Goal: Task Accomplishment & Management: Use online tool/utility

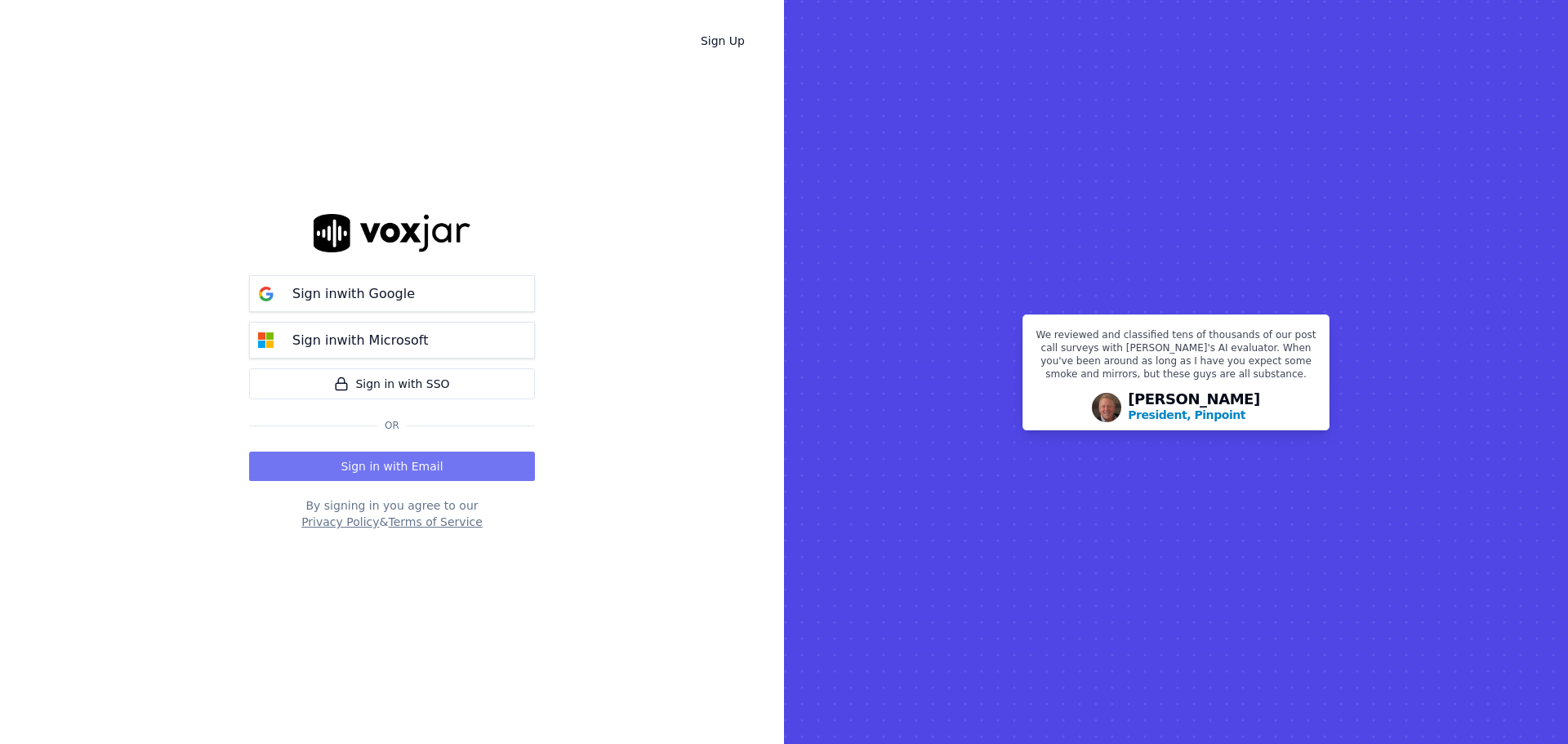
click at [457, 474] on button "Sign in with Email" at bounding box center [391, 466] width 286 height 29
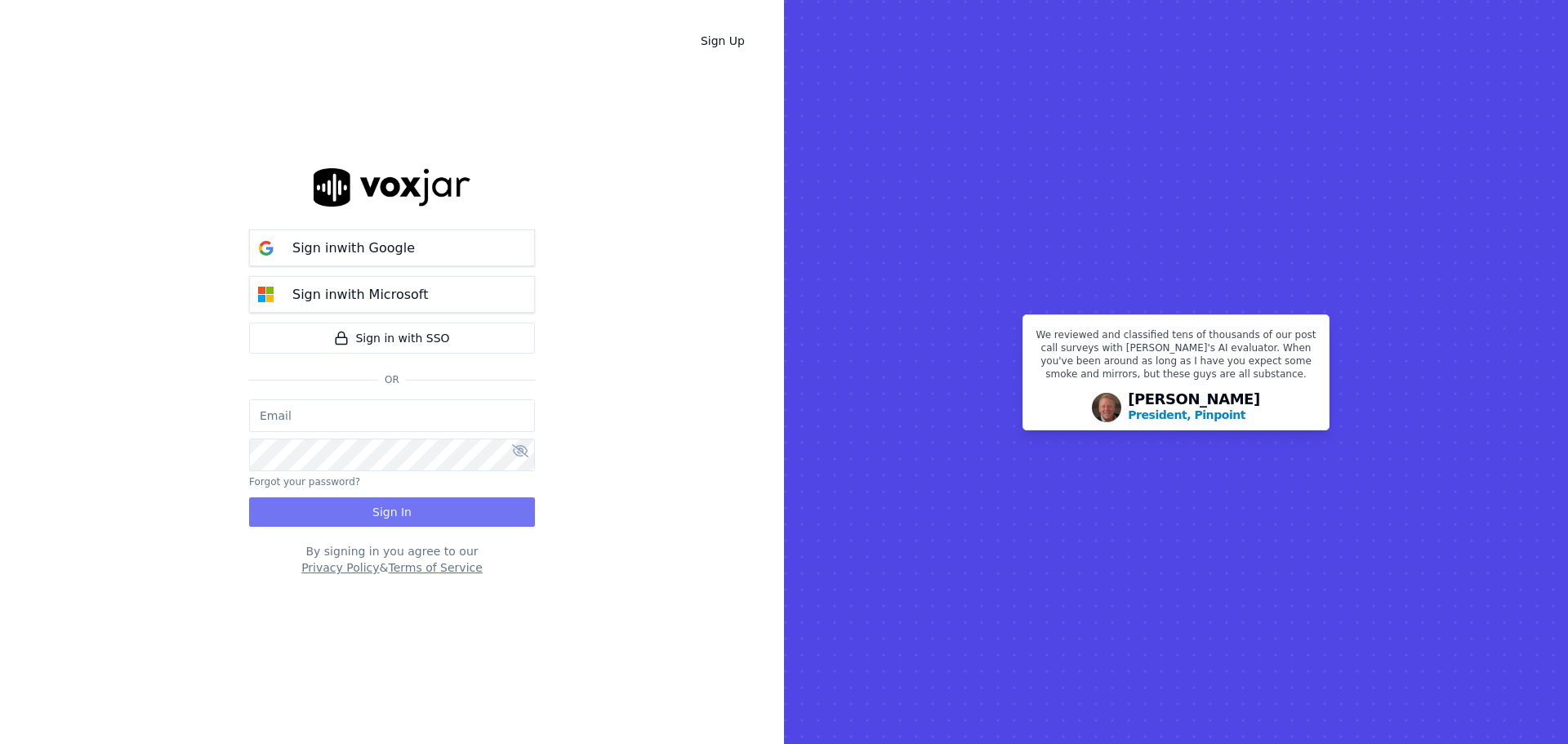
type input "bbradley@thirtyonefundraising.com"
click at [386, 503] on button "Sign In" at bounding box center [391, 512] width 286 height 29
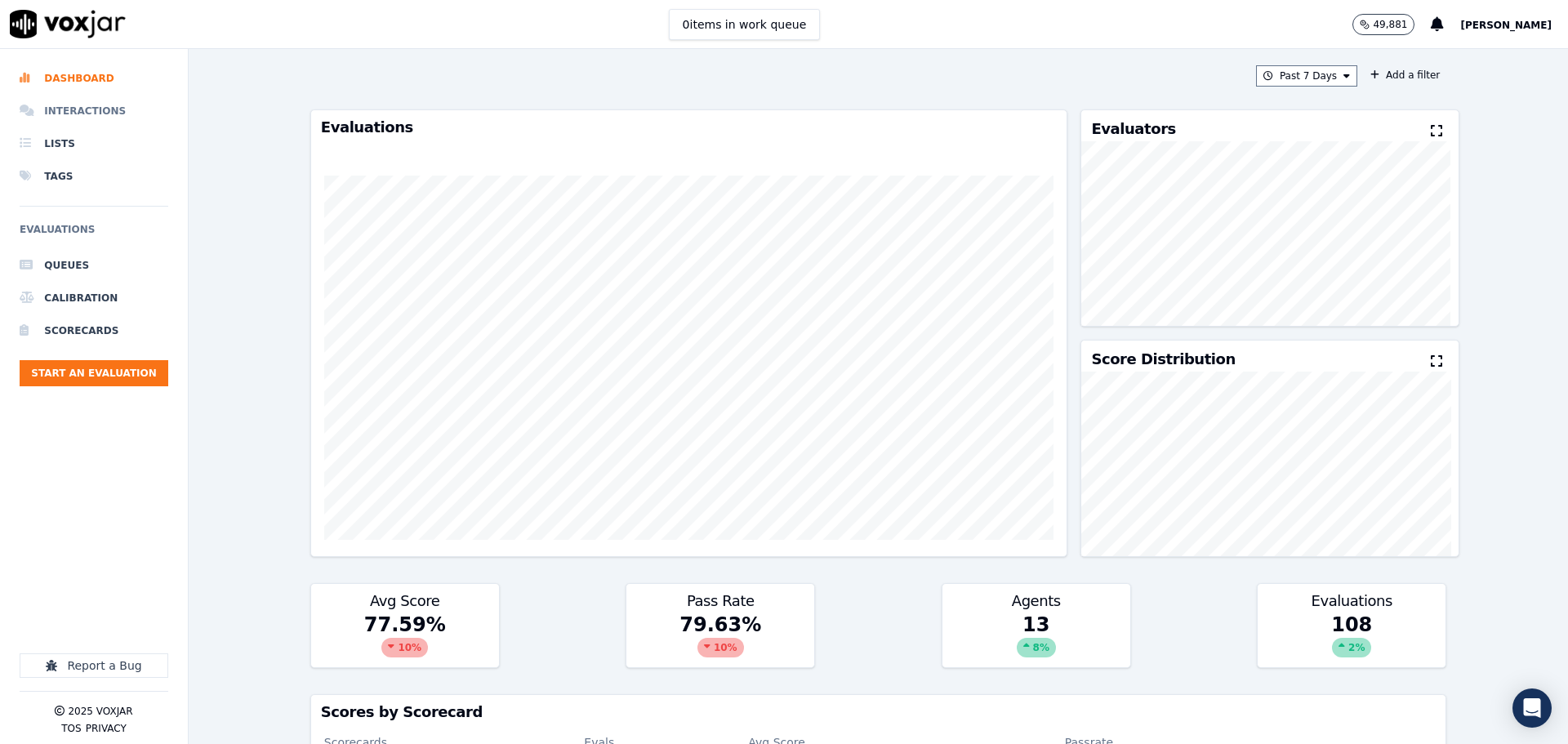
click at [51, 111] on li "Interactions" at bounding box center [94, 111] width 149 height 32
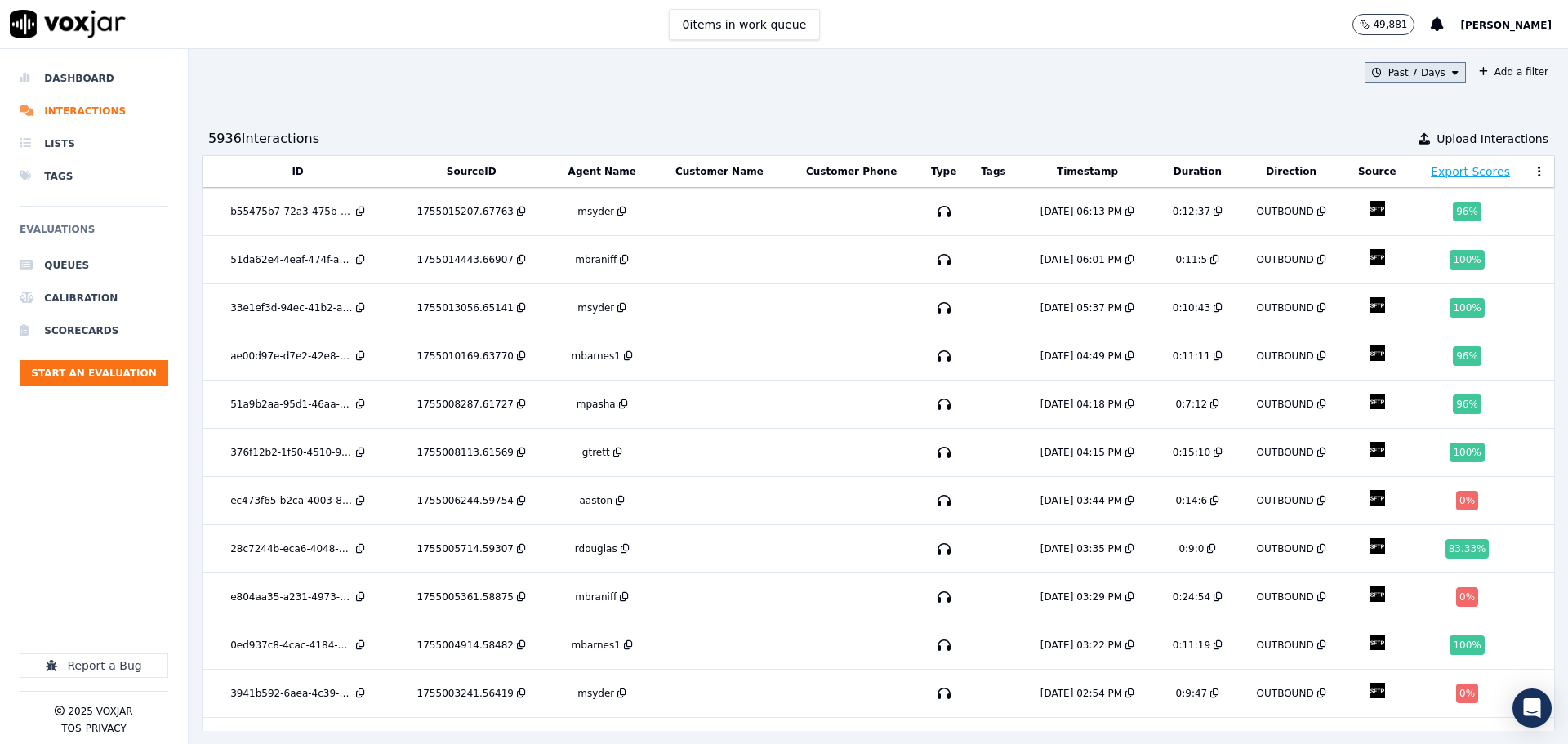
click at [1399, 68] on button "Past 7 Days" at bounding box center [1415, 72] width 102 height 21
click at [1391, 120] on div "Today" at bounding box center [1407, 122] width 33 height 13
click at [1426, 272] on button "Add" at bounding box center [1442, 261] width 32 height 27
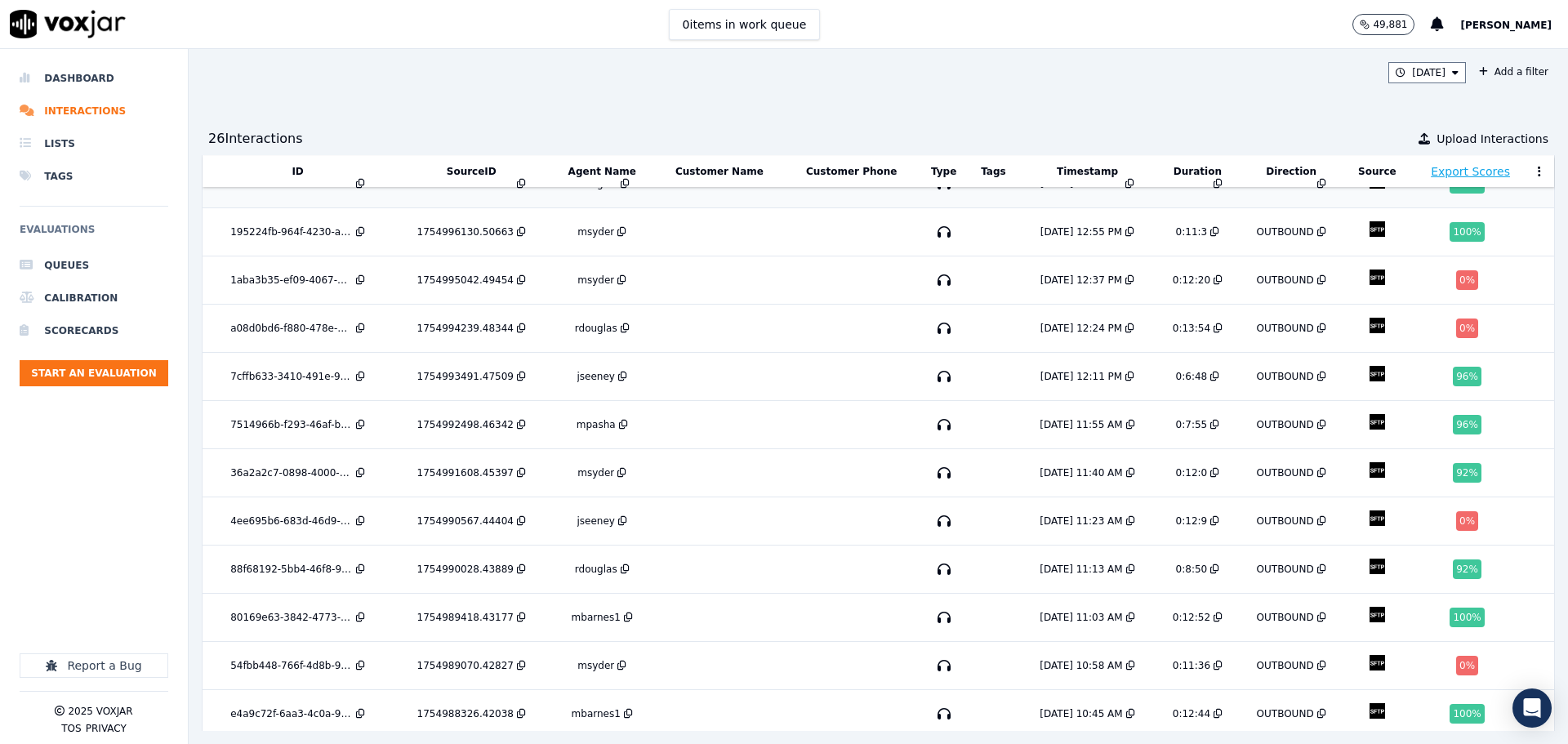
scroll to position [726, 0]
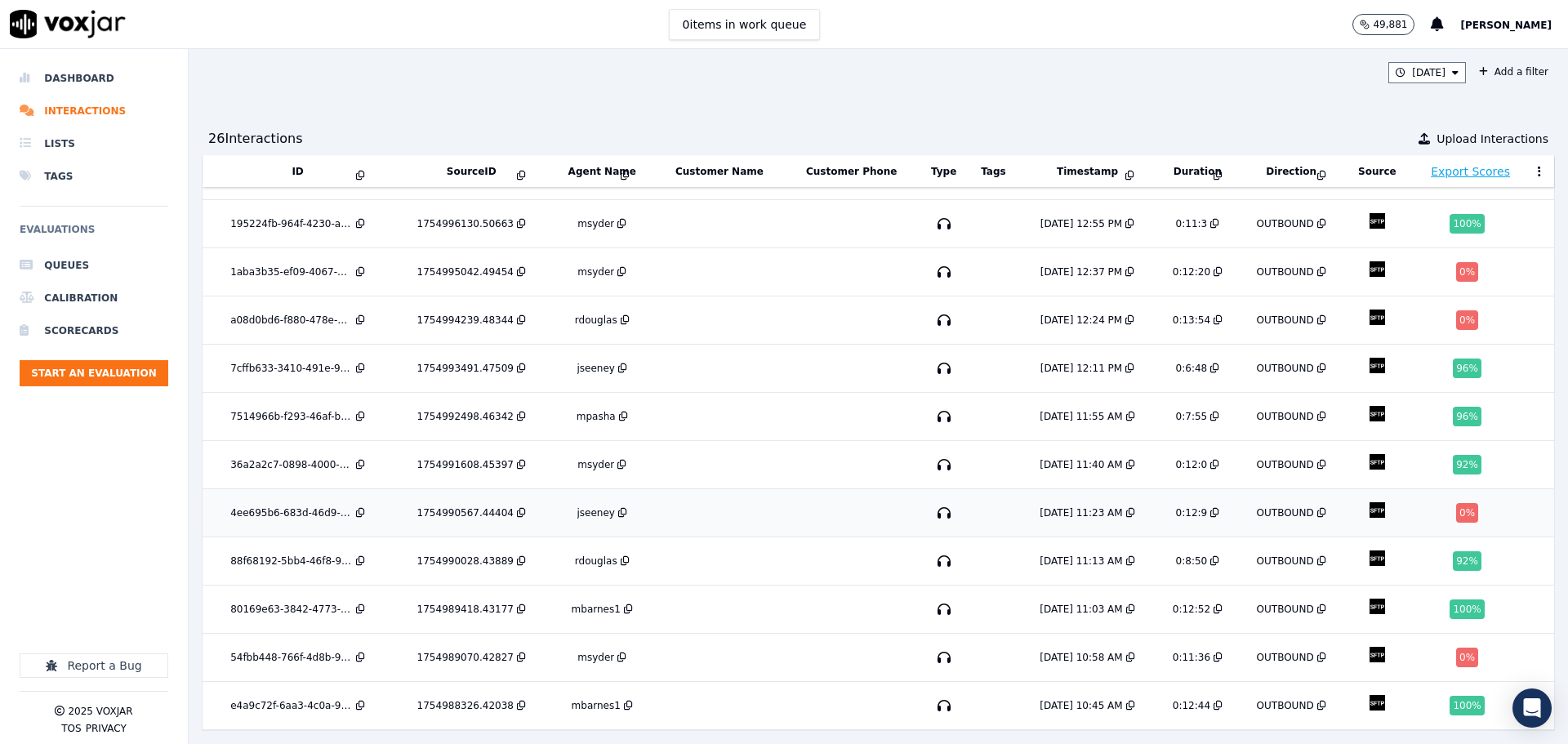
click at [748, 489] on td at bounding box center [719, 512] width 131 height 48
click at [723, 296] on td at bounding box center [719, 320] width 131 height 48
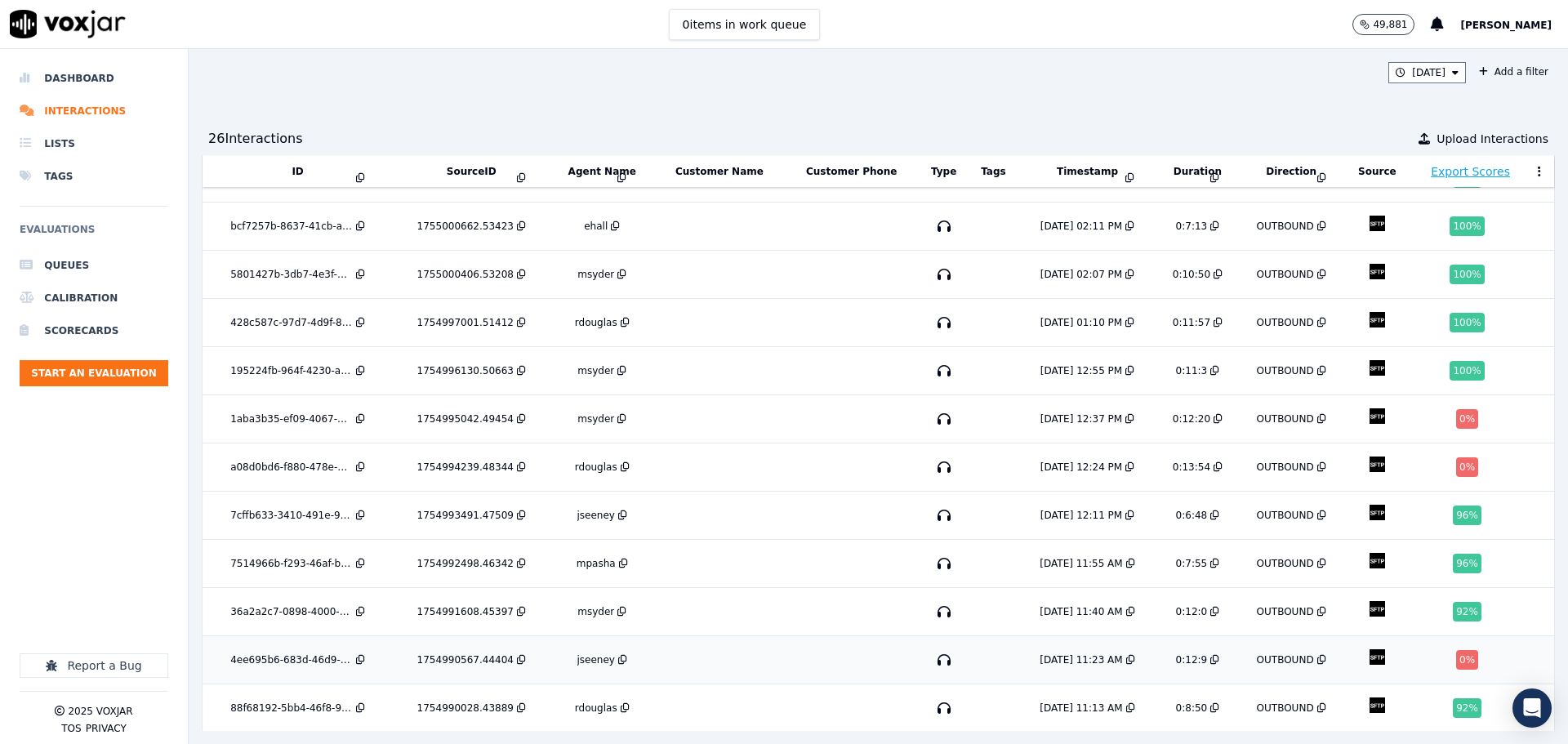
scroll to position [563, 0]
drag, startPoint x: 791, startPoint y: 410, endPoint x: 866, endPoint y: 406, distance: 75.1
click at [866, 406] on td at bounding box center [851, 419] width 134 height 48
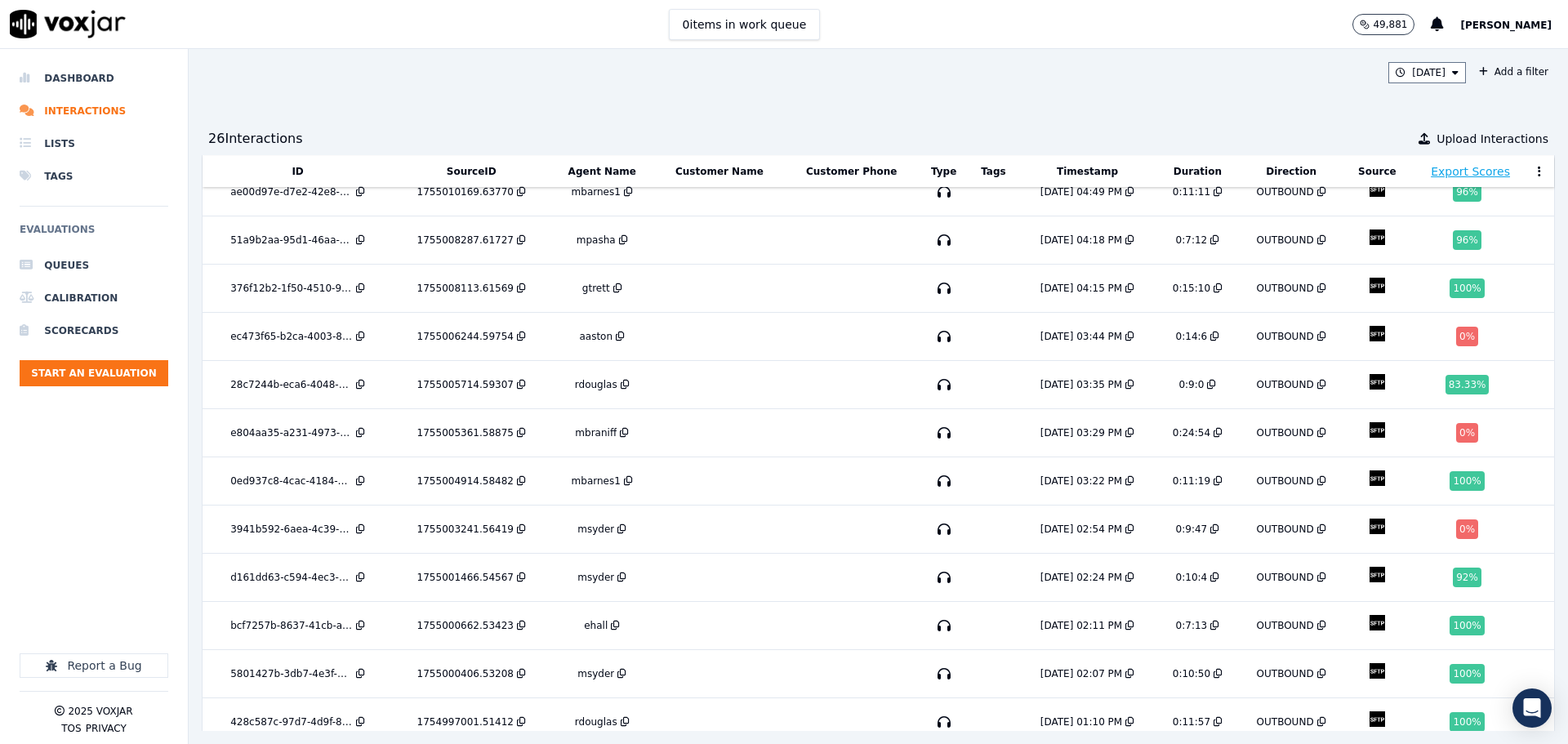
scroll to position [155, 0]
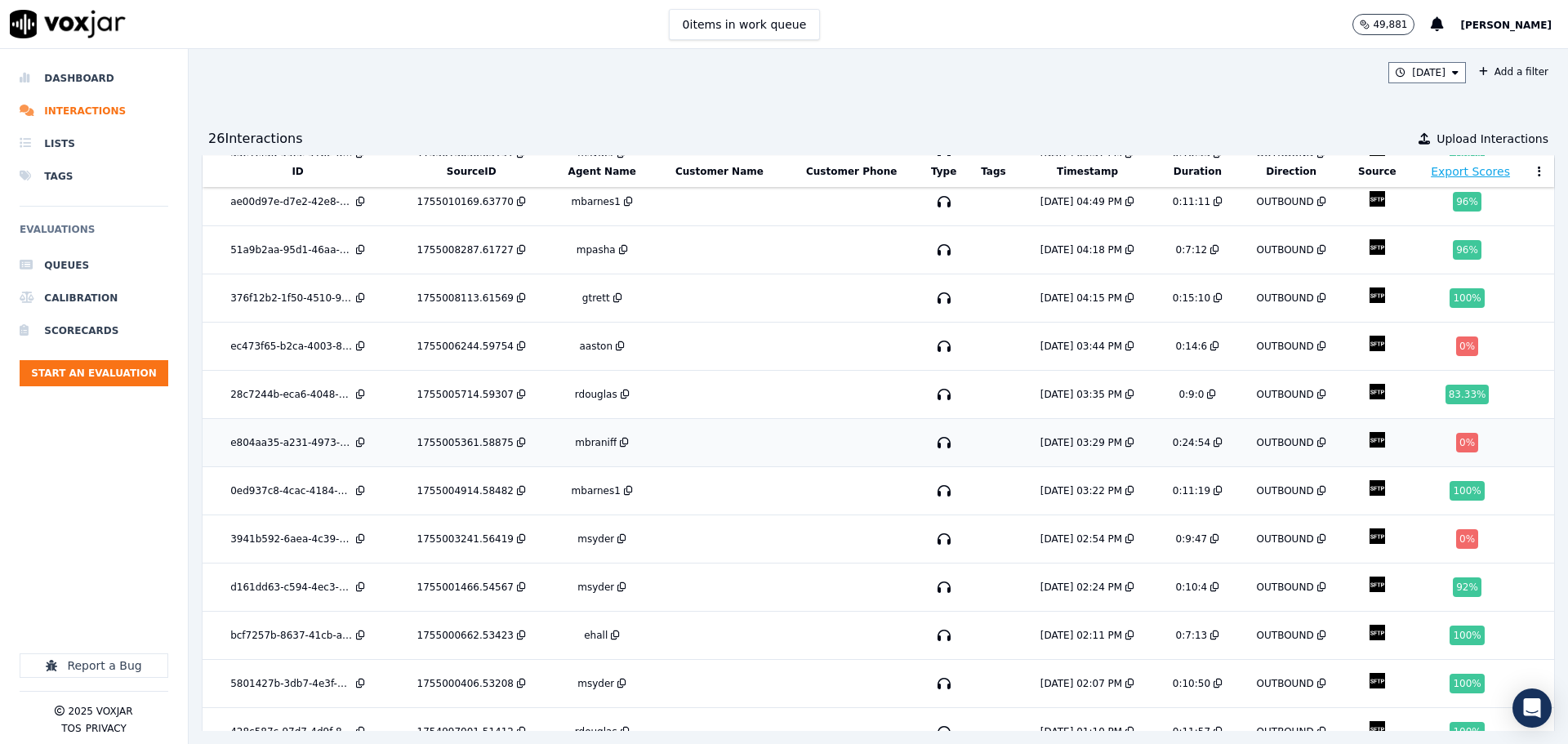
click at [785, 436] on td at bounding box center [851, 442] width 134 height 48
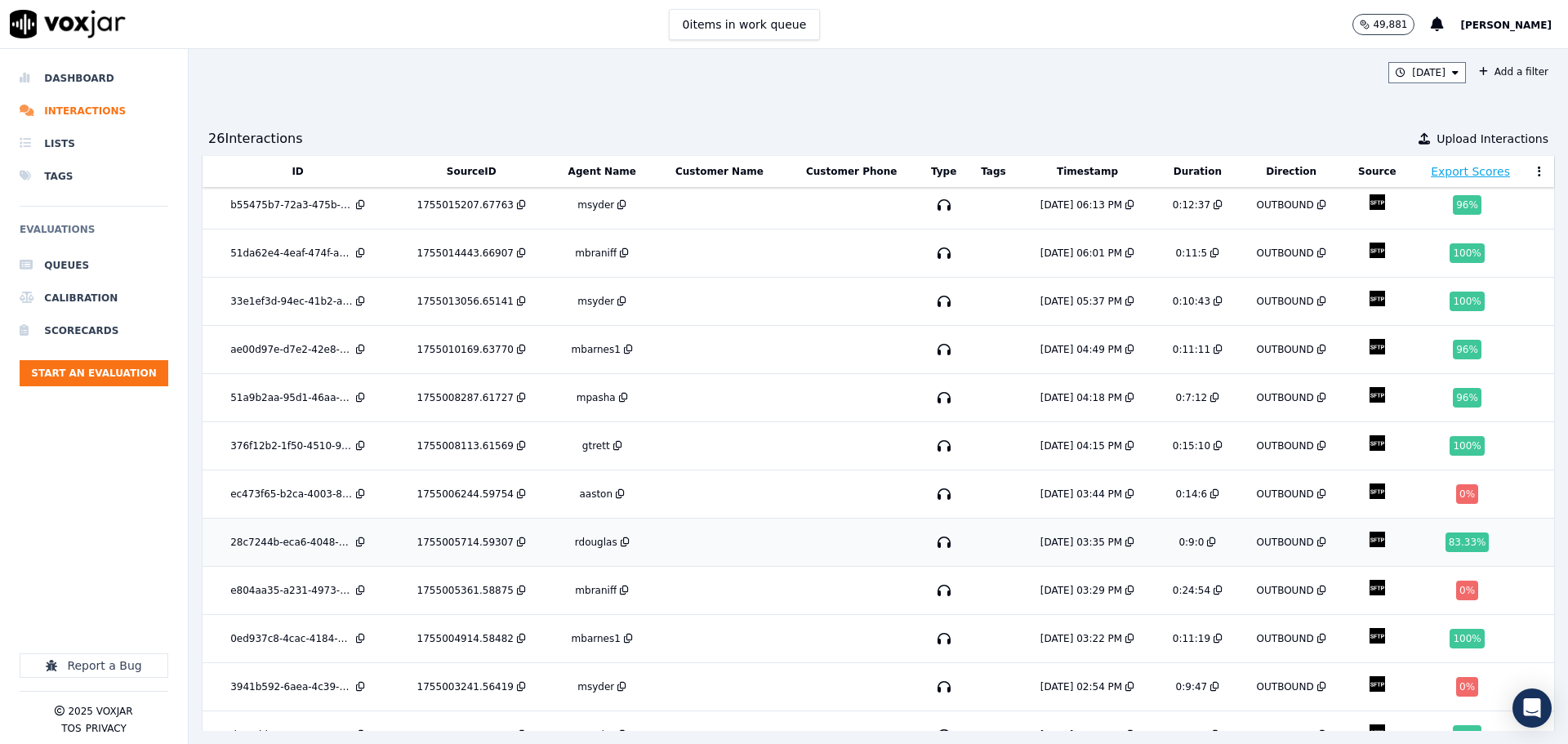
scroll to position [0, 0]
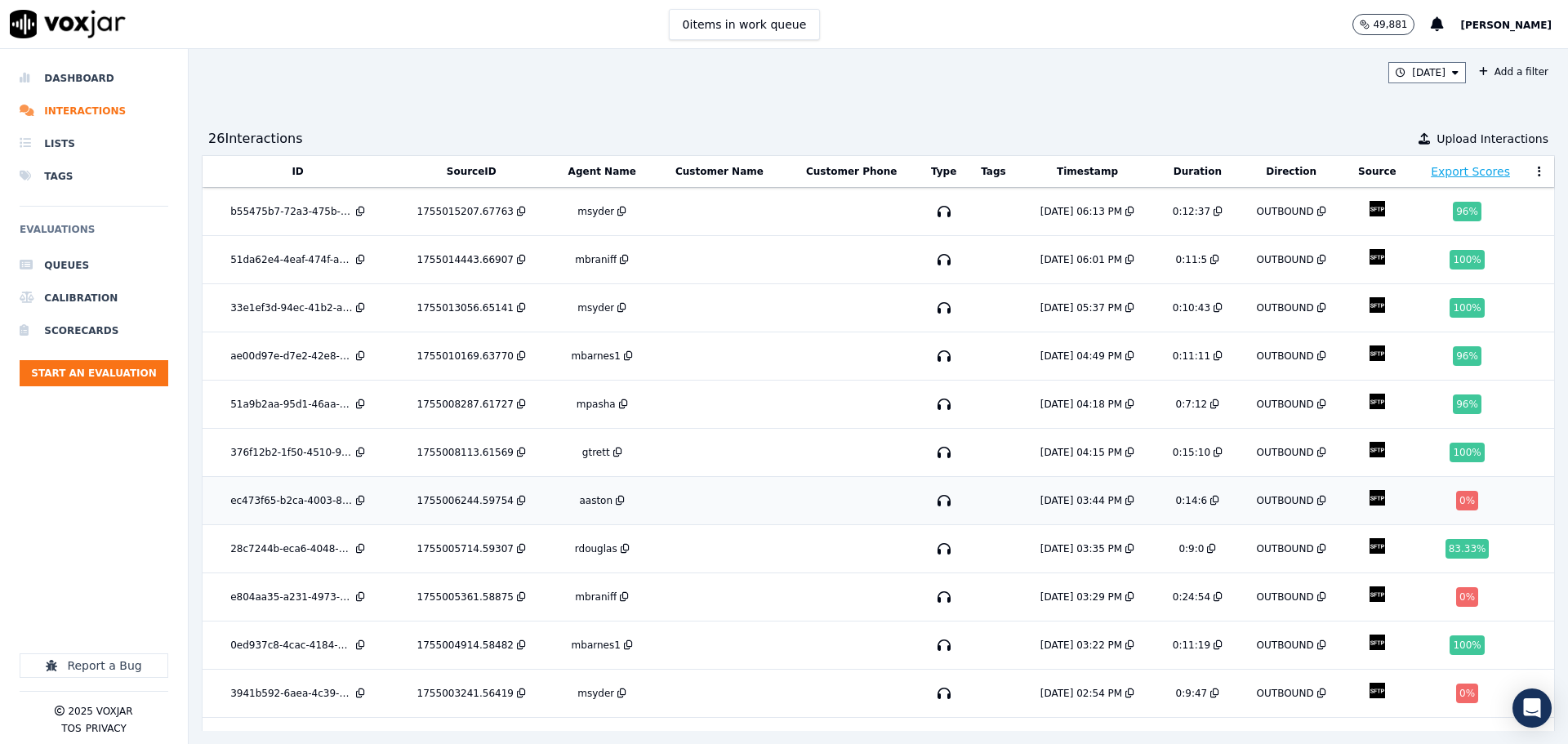
click at [759, 512] on td at bounding box center [719, 500] width 131 height 48
click at [1389, 67] on button "Today" at bounding box center [1428, 72] width 78 height 21
click at [1426, 265] on button "Add" at bounding box center [1442, 261] width 32 height 27
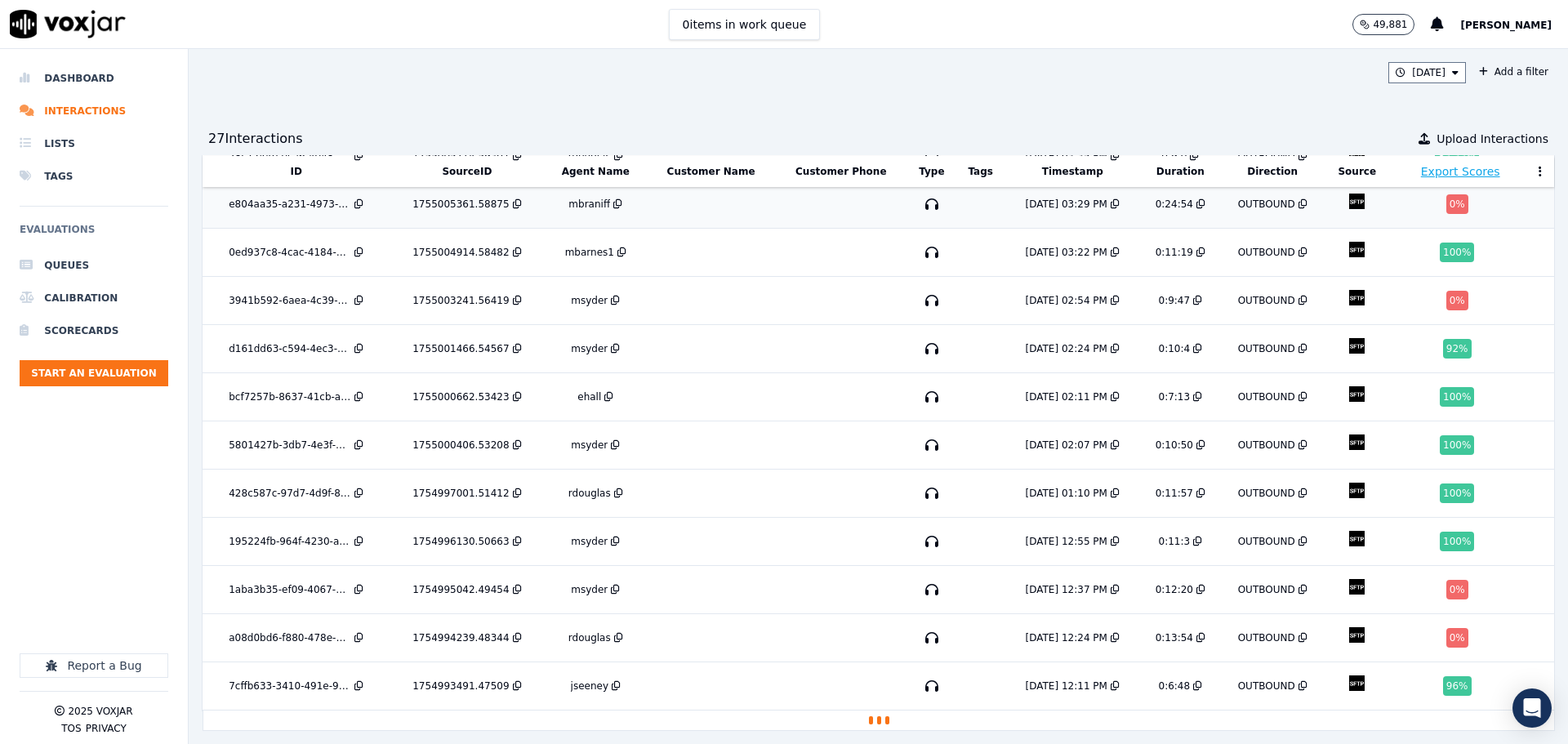
scroll to position [135, 0]
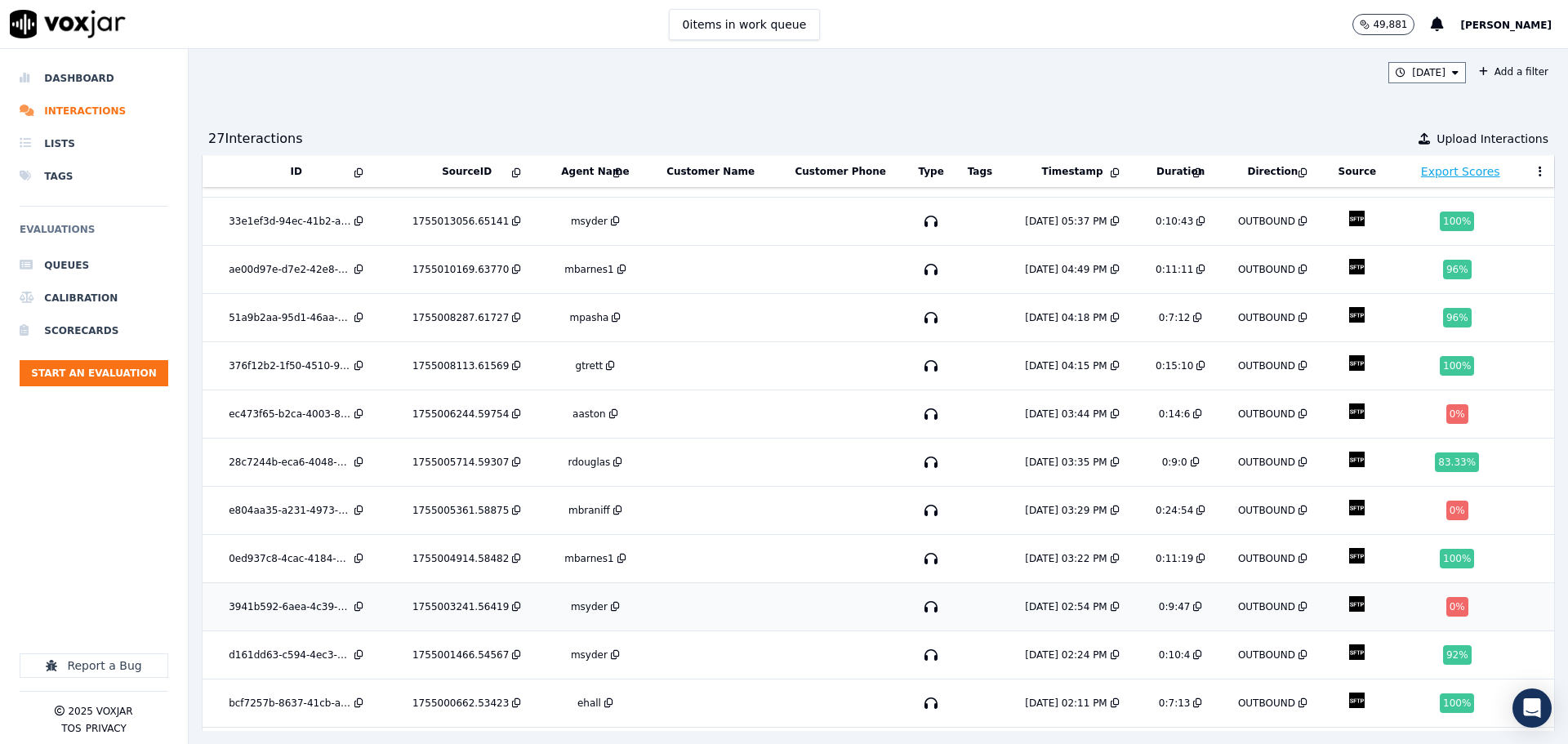
click at [716, 597] on td at bounding box center [710, 606] width 128 height 48
click at [664, 594] on td at bounding box center [710, 606] width 128 height 48
click at [1414, 73] on button "Today" at bounding box center [1428, 72] width 78 height 21
click at [1426, 273] on button "Add" at bounding box center [1442, 261] width 32 height 27
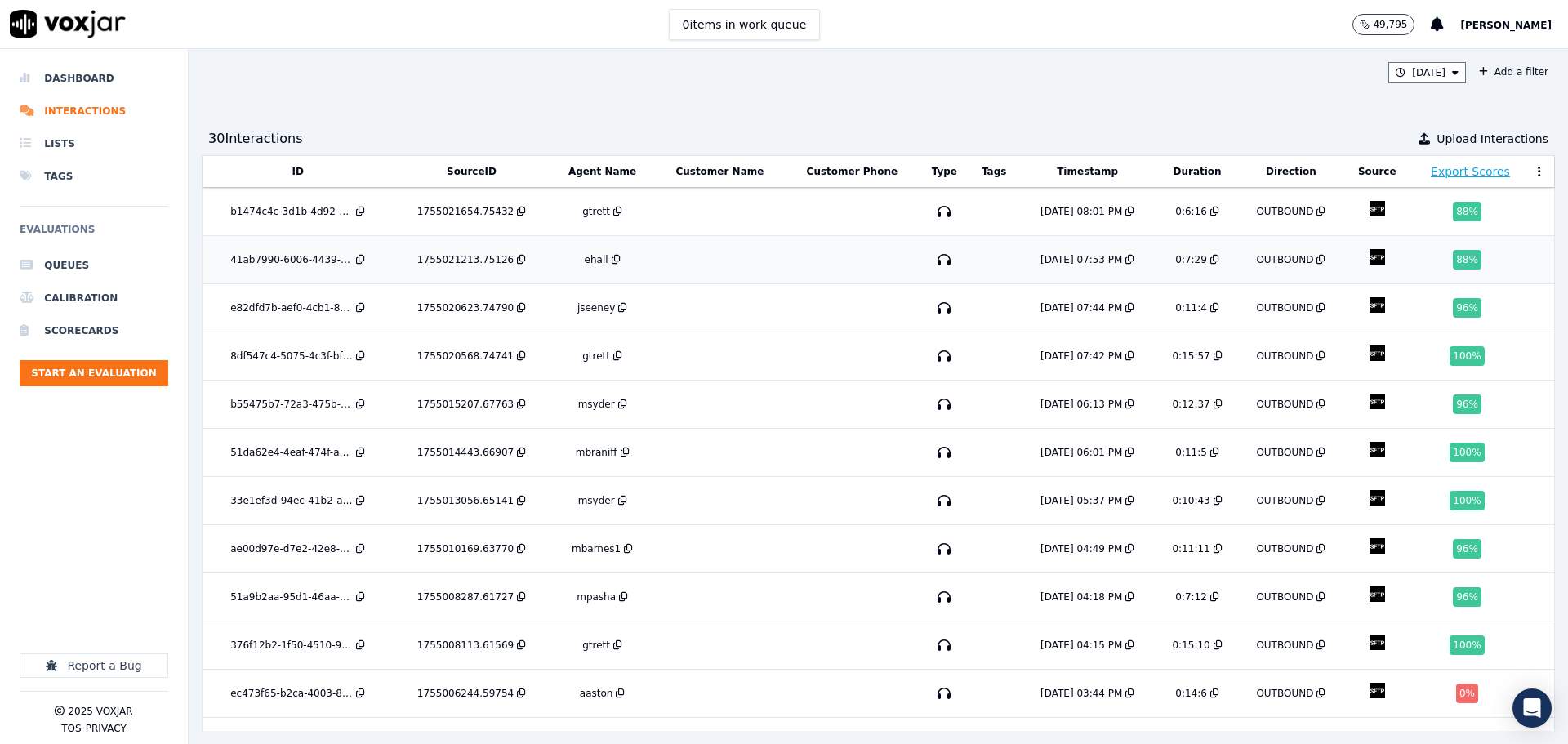
click at [722, 256] on td at bounding box center [720, 260] width 131 height 48
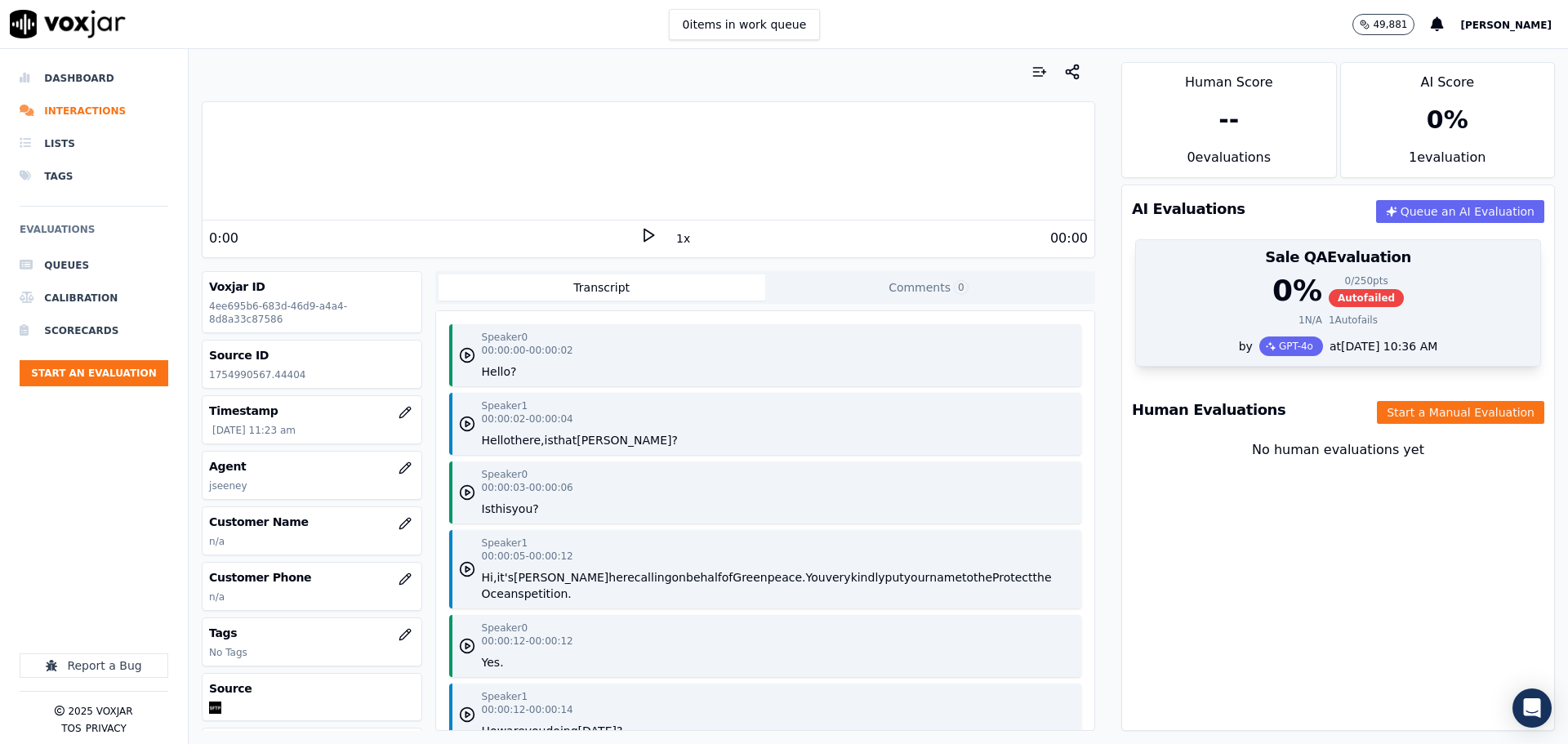
click at [1175, 295] on div "0 % 0 / 250 pts Autofailed" at bounding box center [1337, 290] width 384 height 32
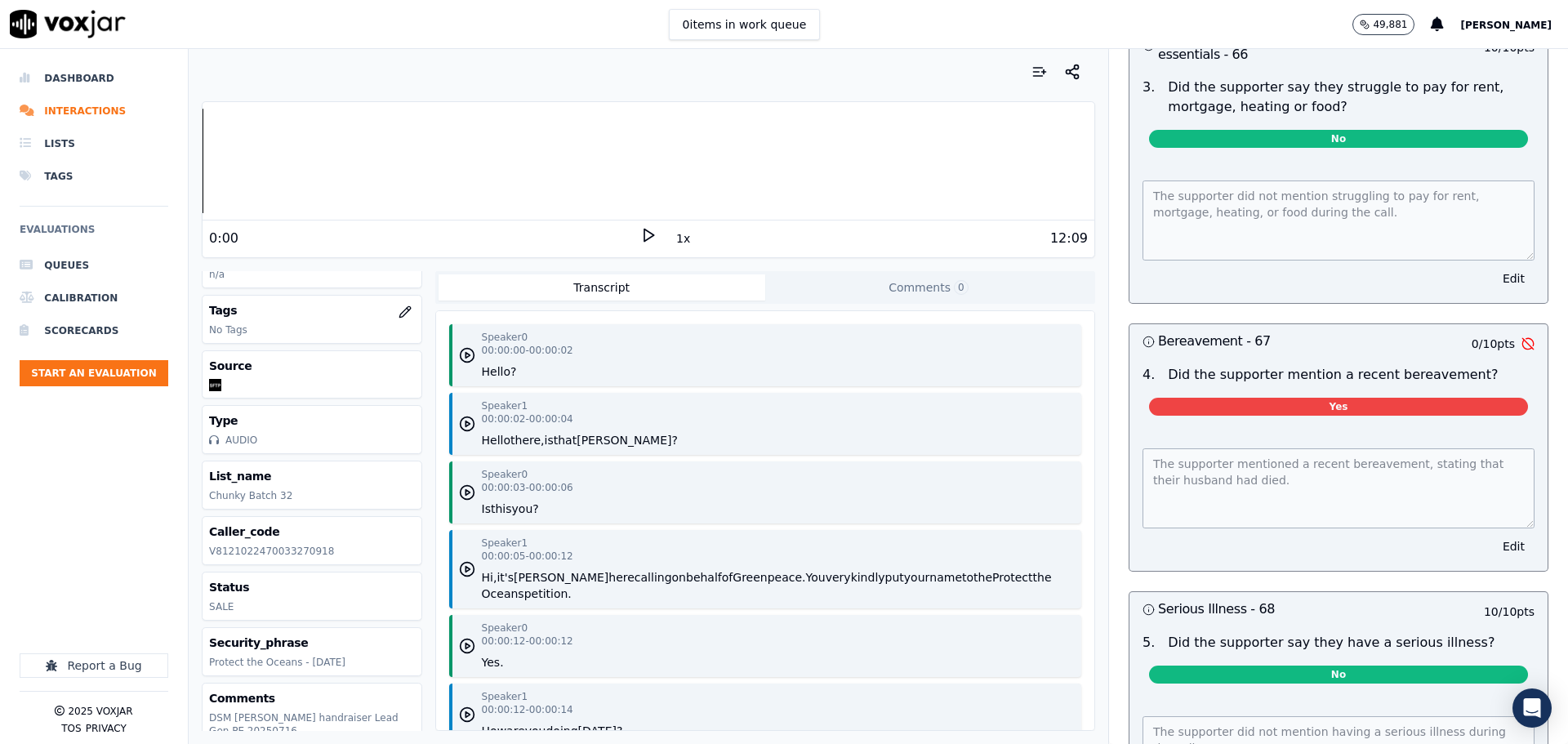
scroll to position [7991, 0]
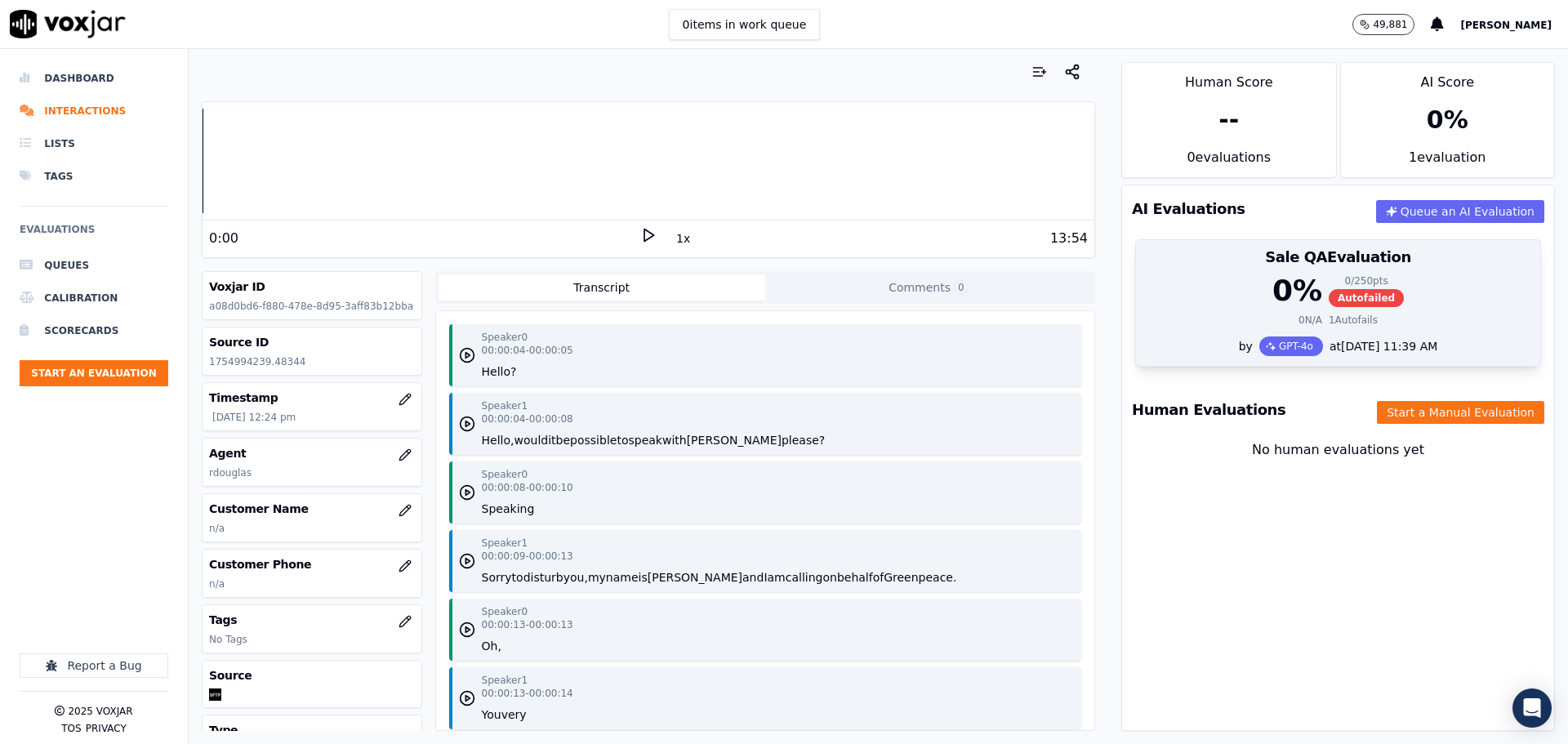
click at [1355, 275] on div "0 / 250 pts" at bounding box center [1366, 281] width 75 height 13
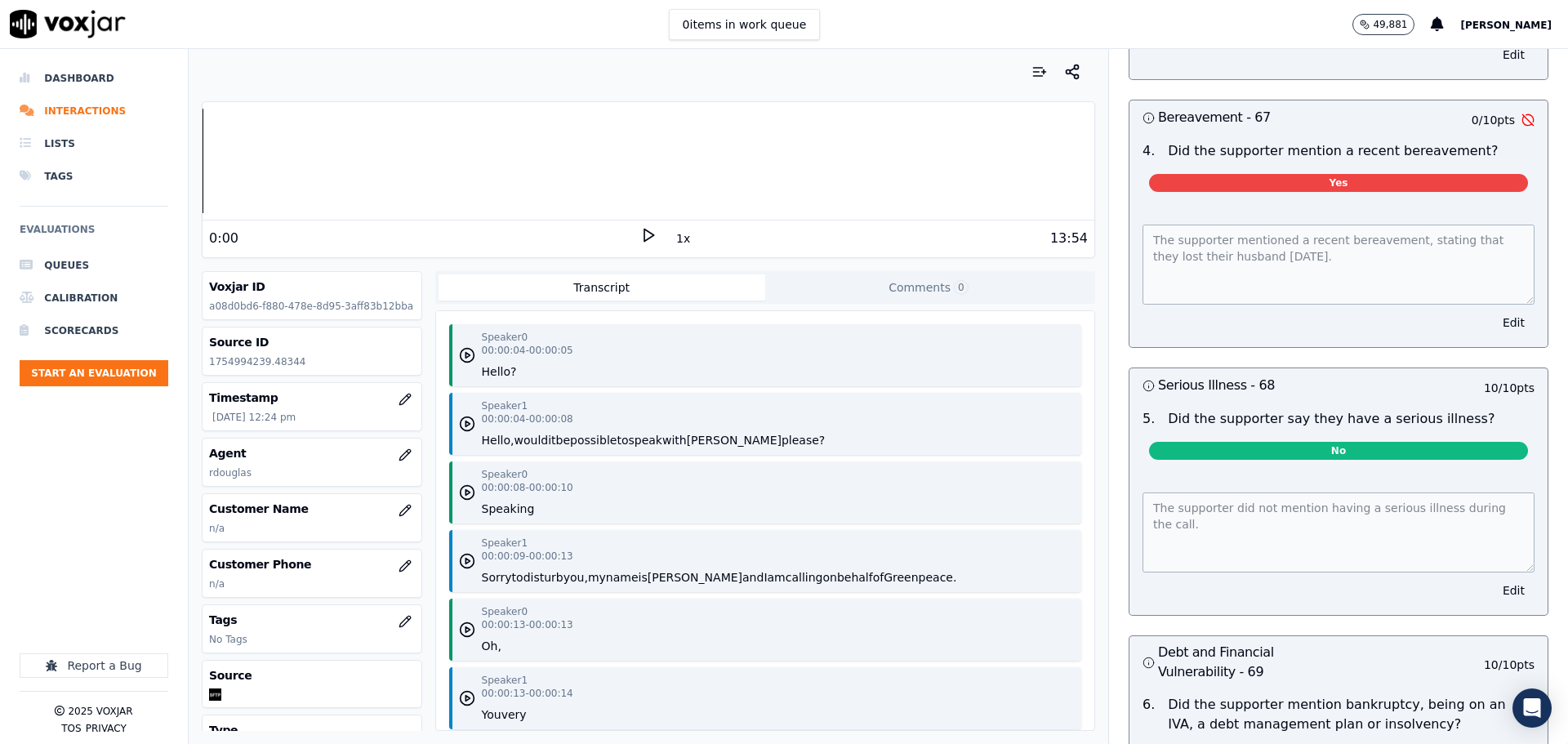
scroll to position [5094, 0]
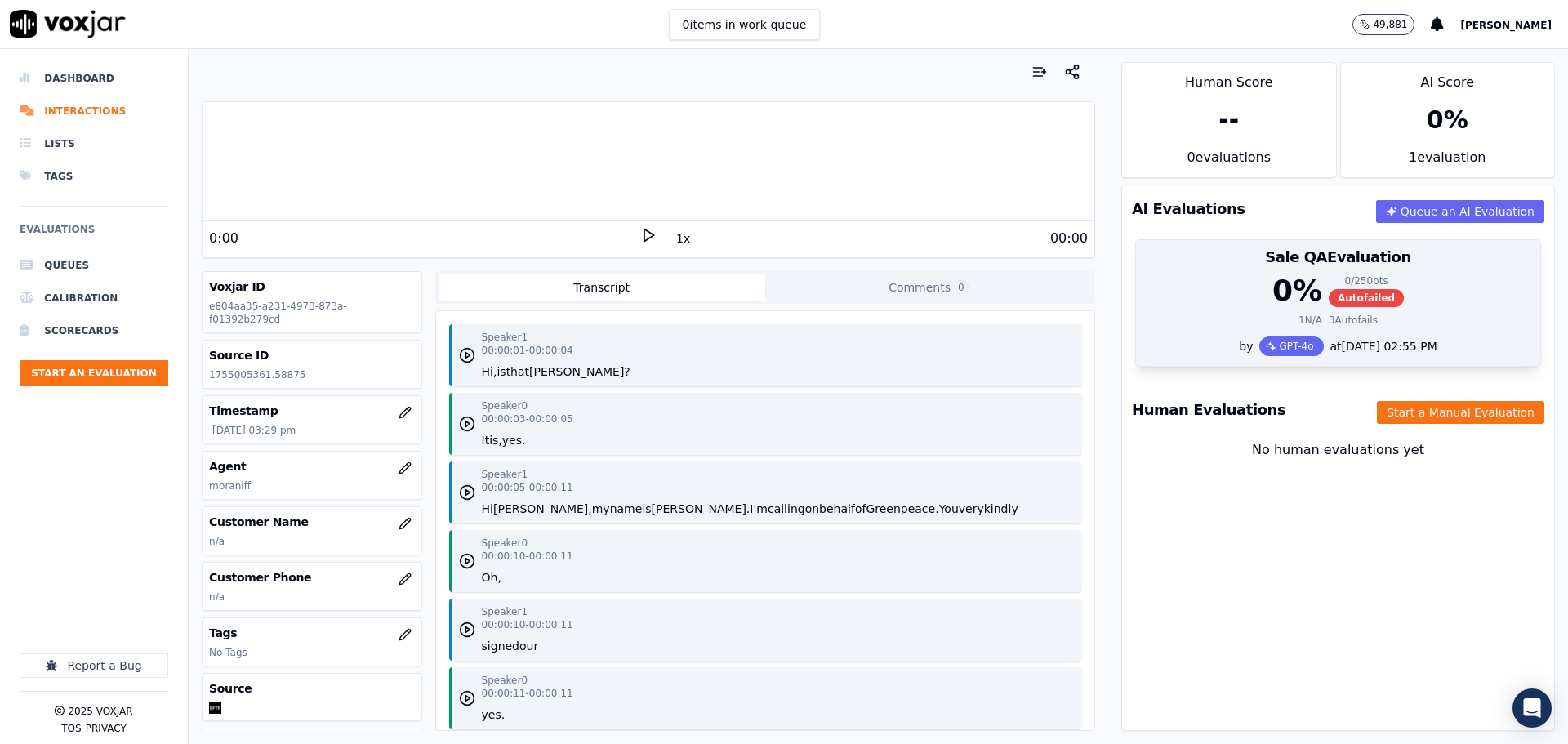
click at [1208, 293] on div "0 % 0 / 250 pts Autofailed" at bounding box center [1337, 290] width 384 height 32
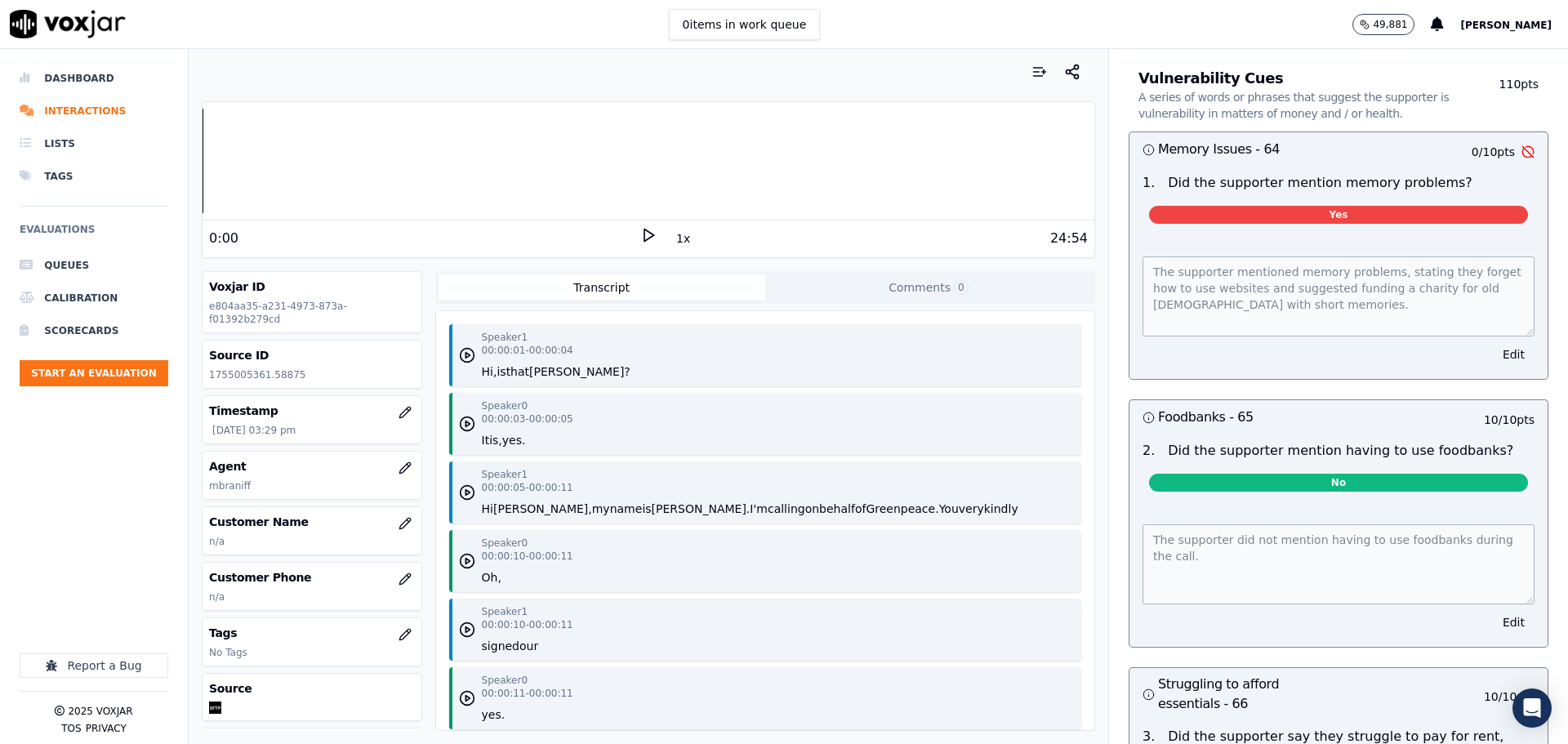
scroll to position [4260, 0]
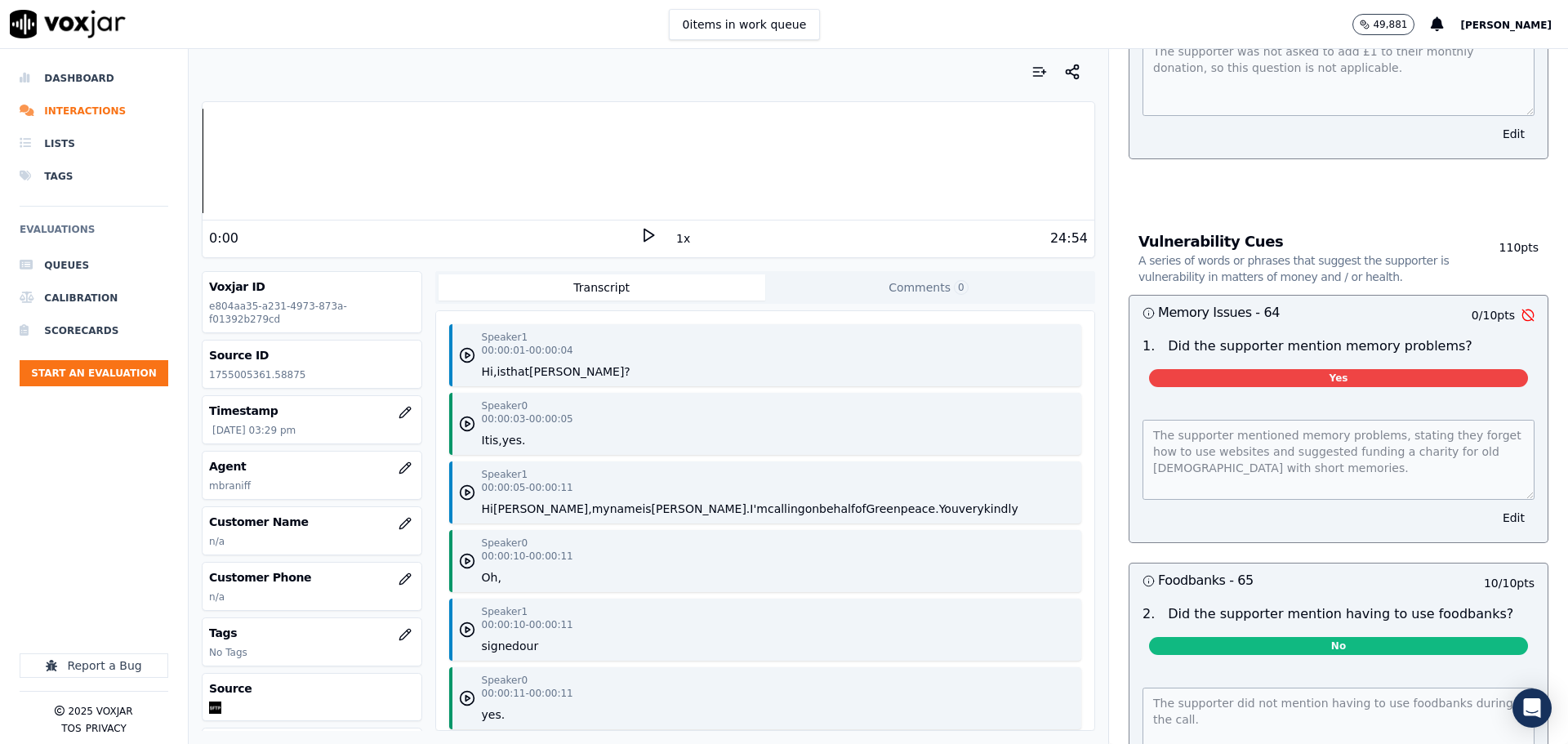
click at [861, 458] on div "Speaker 1 00:00:01 - 00:00:04 Hi, is that Margaret? Speaker 0 00:00:03 - 00:00:…" at bounding box center [764, 520] width 658 height 418
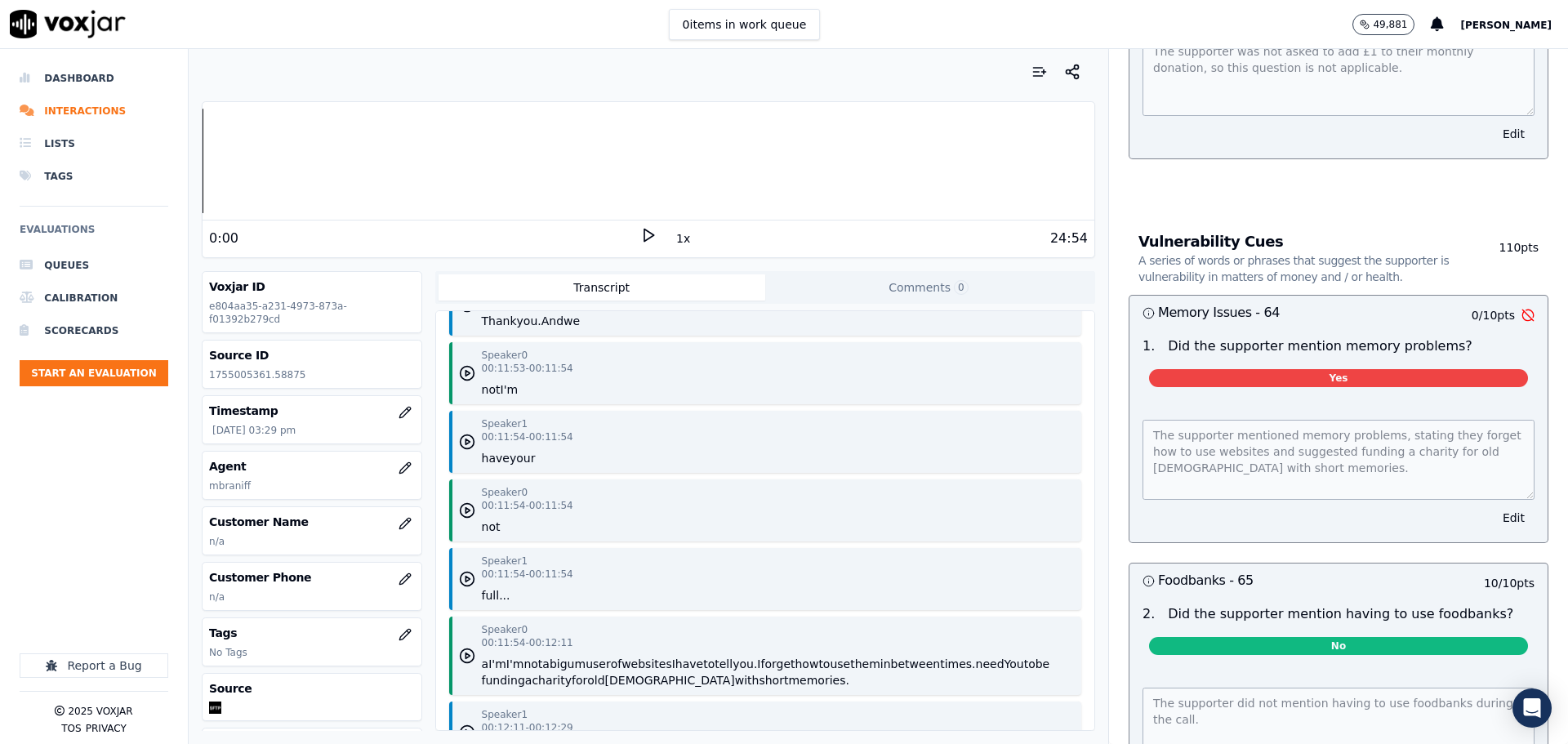
scroll to position [10842, 0]
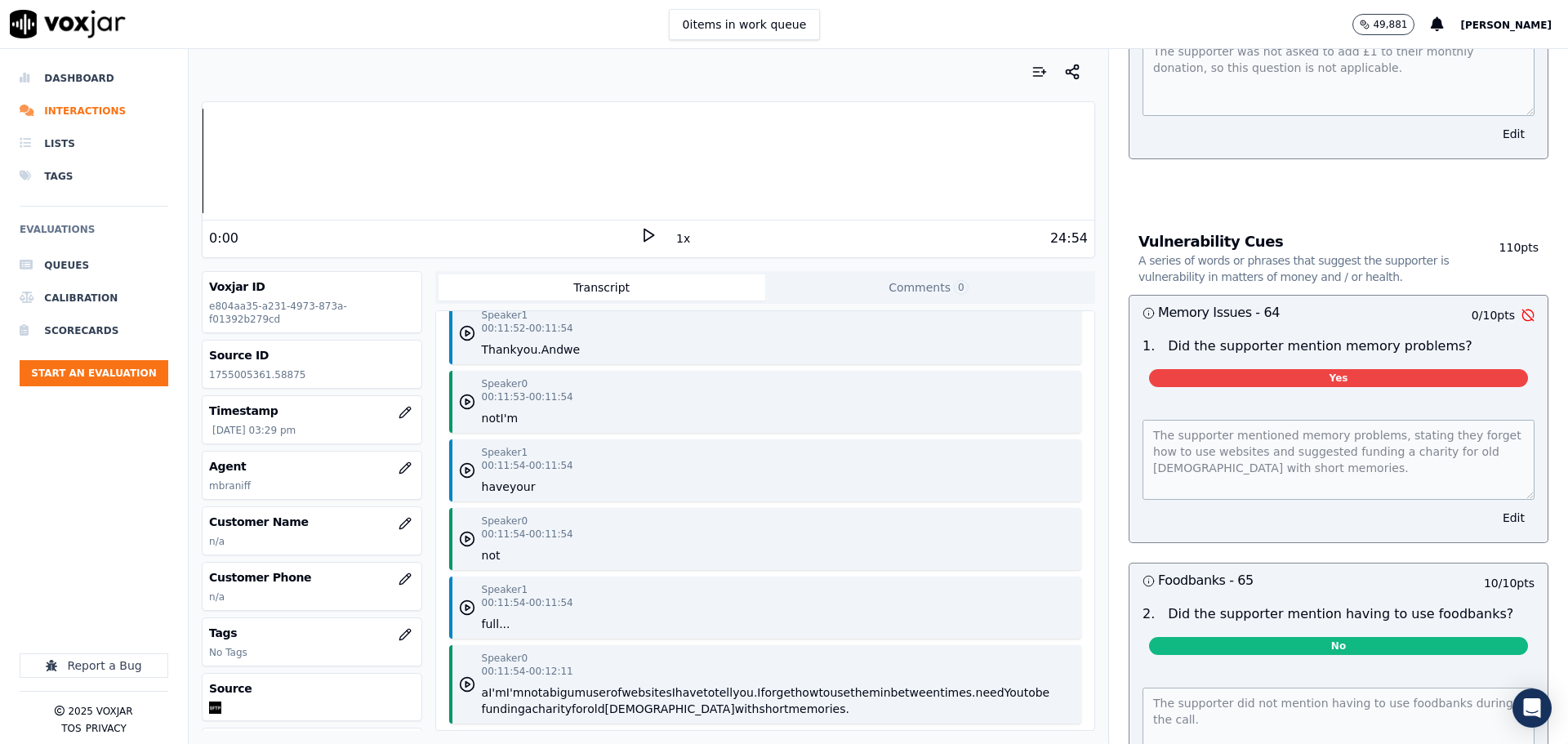
click at [772, 433] on div "Speaker 0 00:11:53 - 00:11:54 not I'm" at bounding box center [765, 401] width 632 height 62
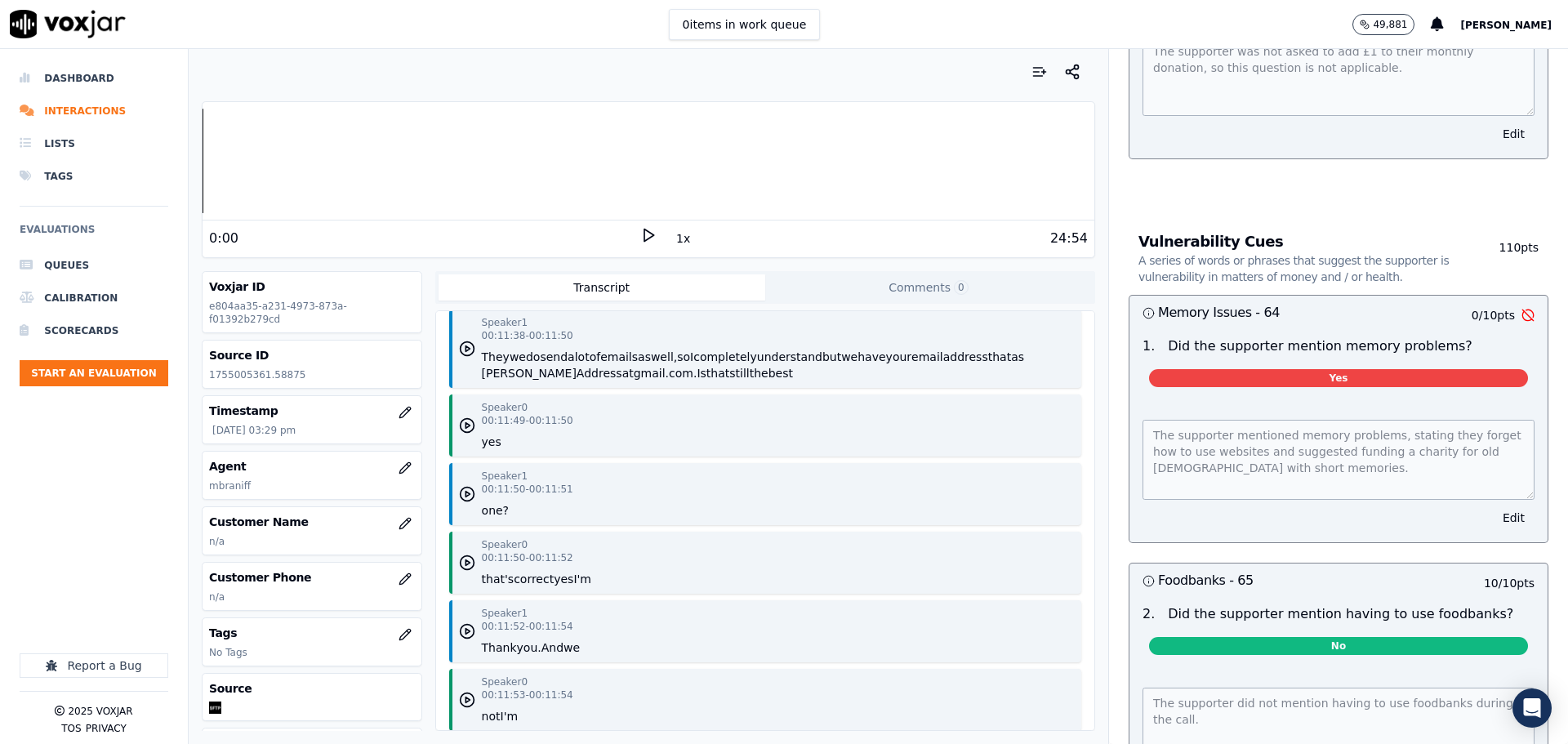
scroll to position [10352, 0]
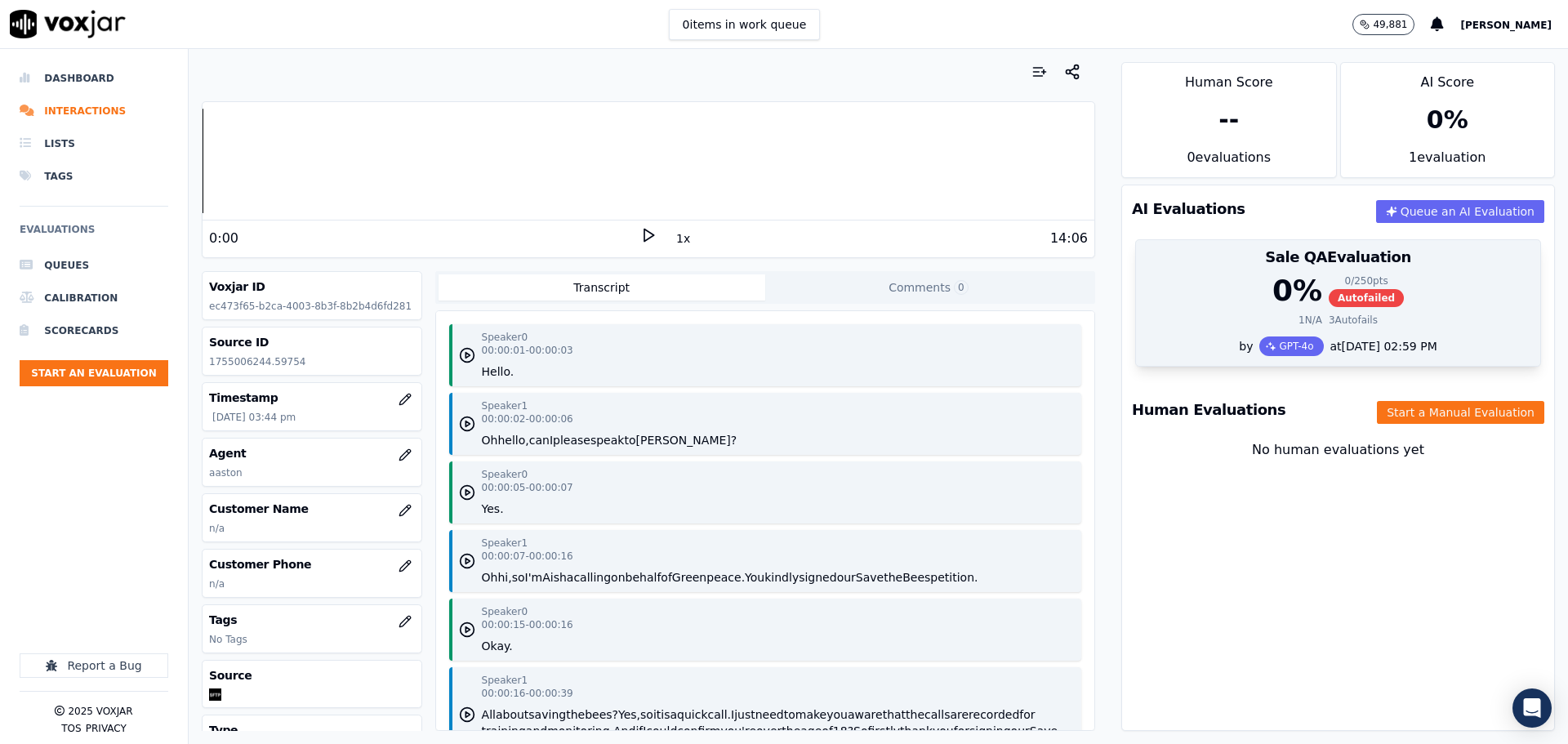
click at [1378, 268] on div "Sale QA Evaluation" at bounding box center [1338, 257] width 404 height 34
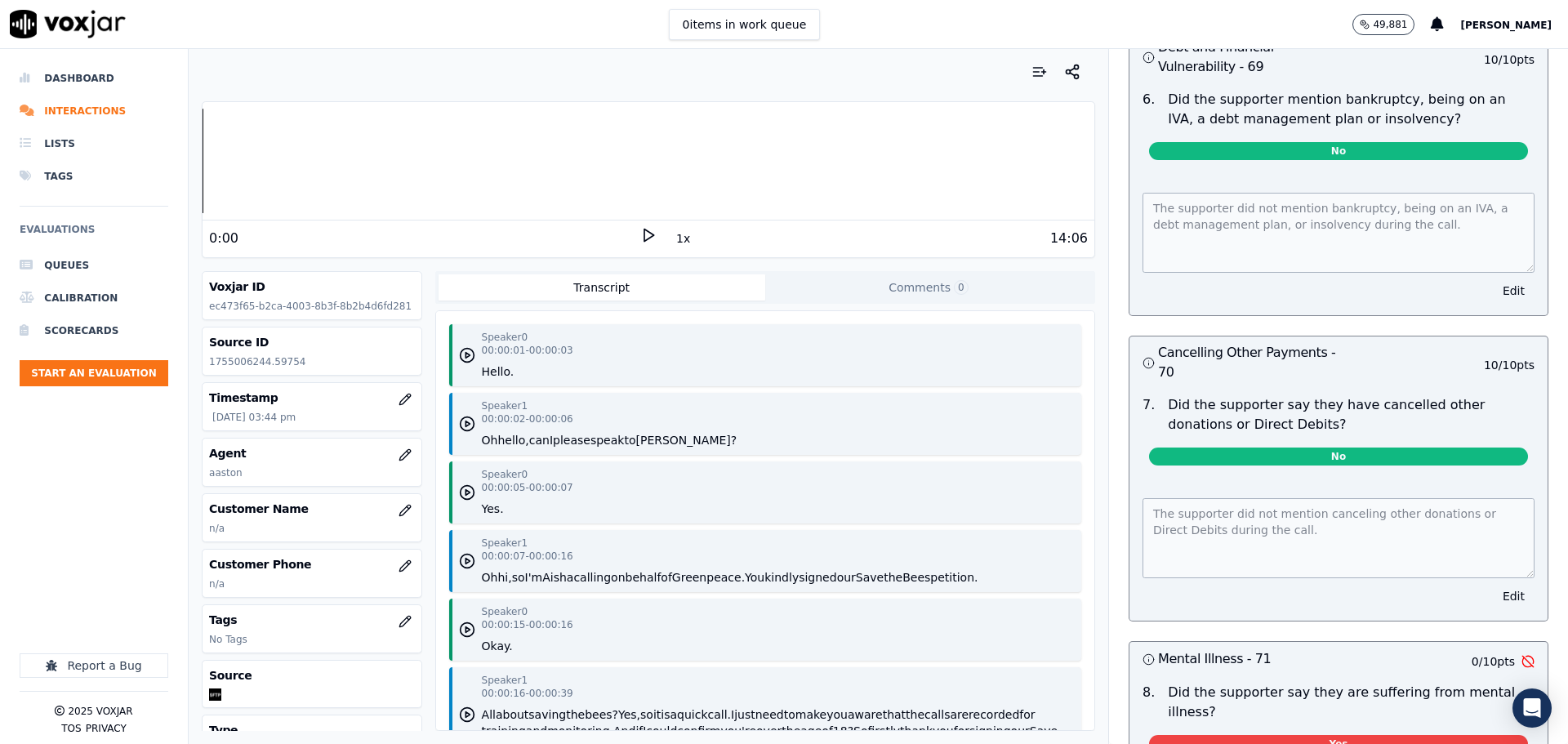
scroll to position [6103, 0]
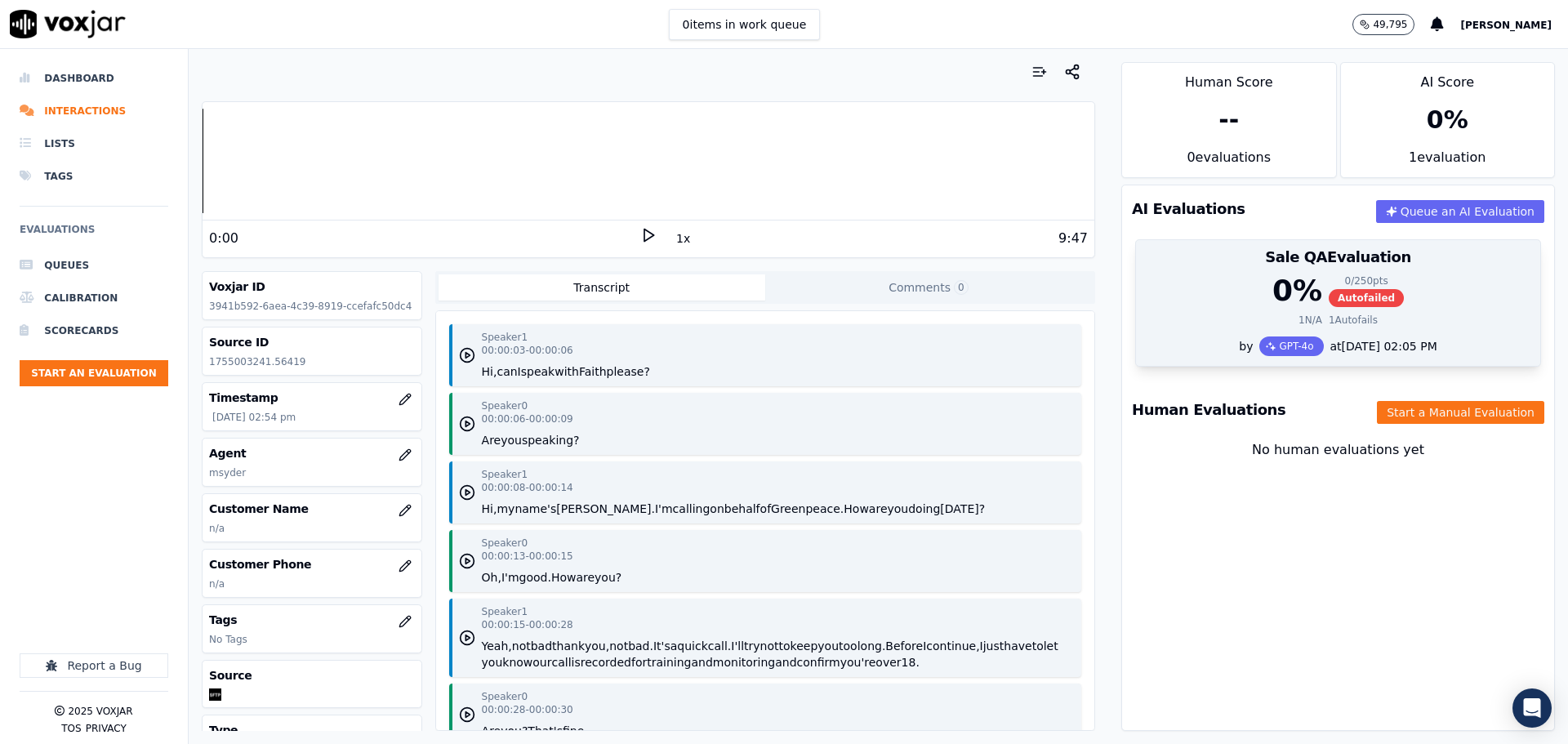
click at [1146, 300] on div "0 % 0 / 250 pts Autofailed" at bounding box center [1337, 290] width 384 height 32
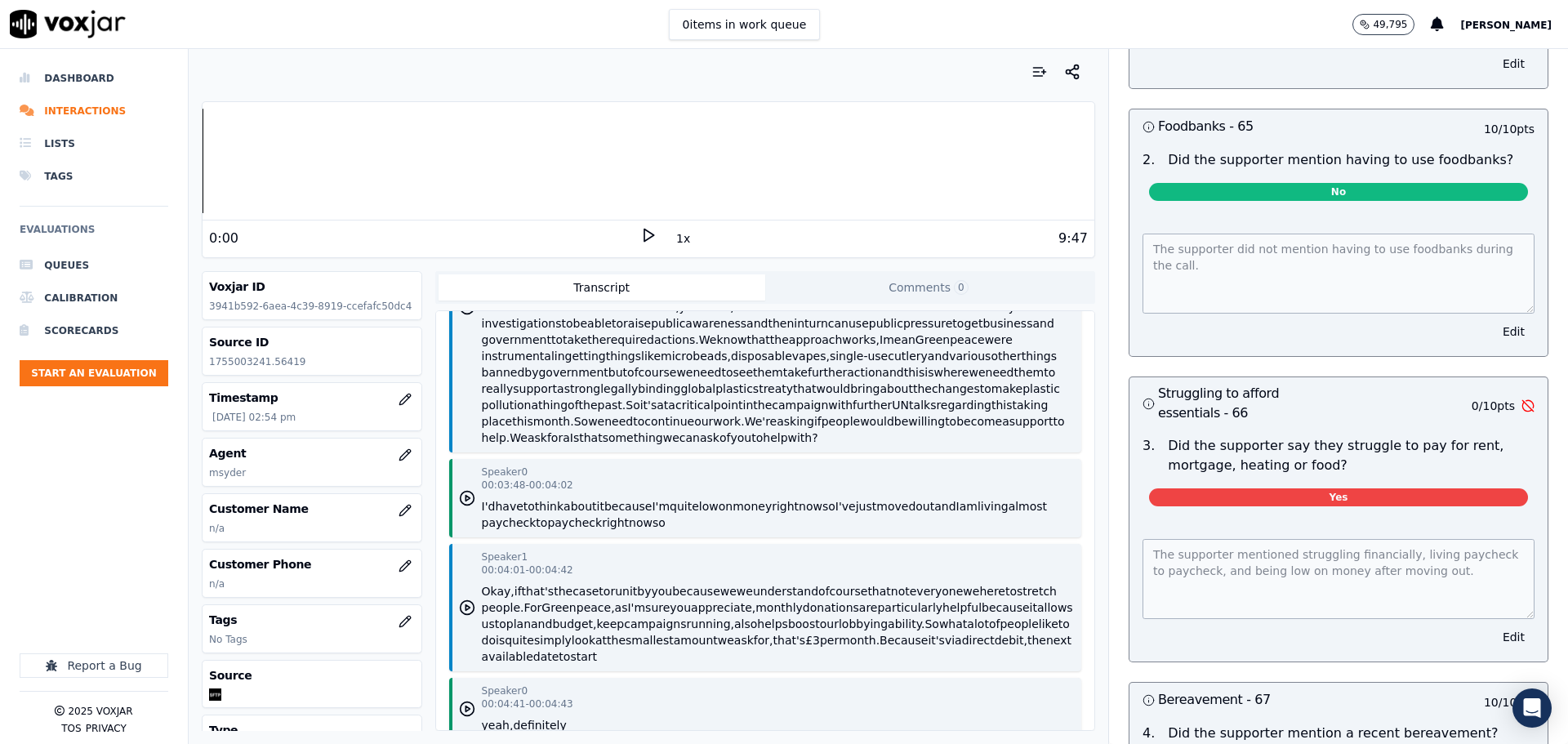
scroll to position [979, 0]
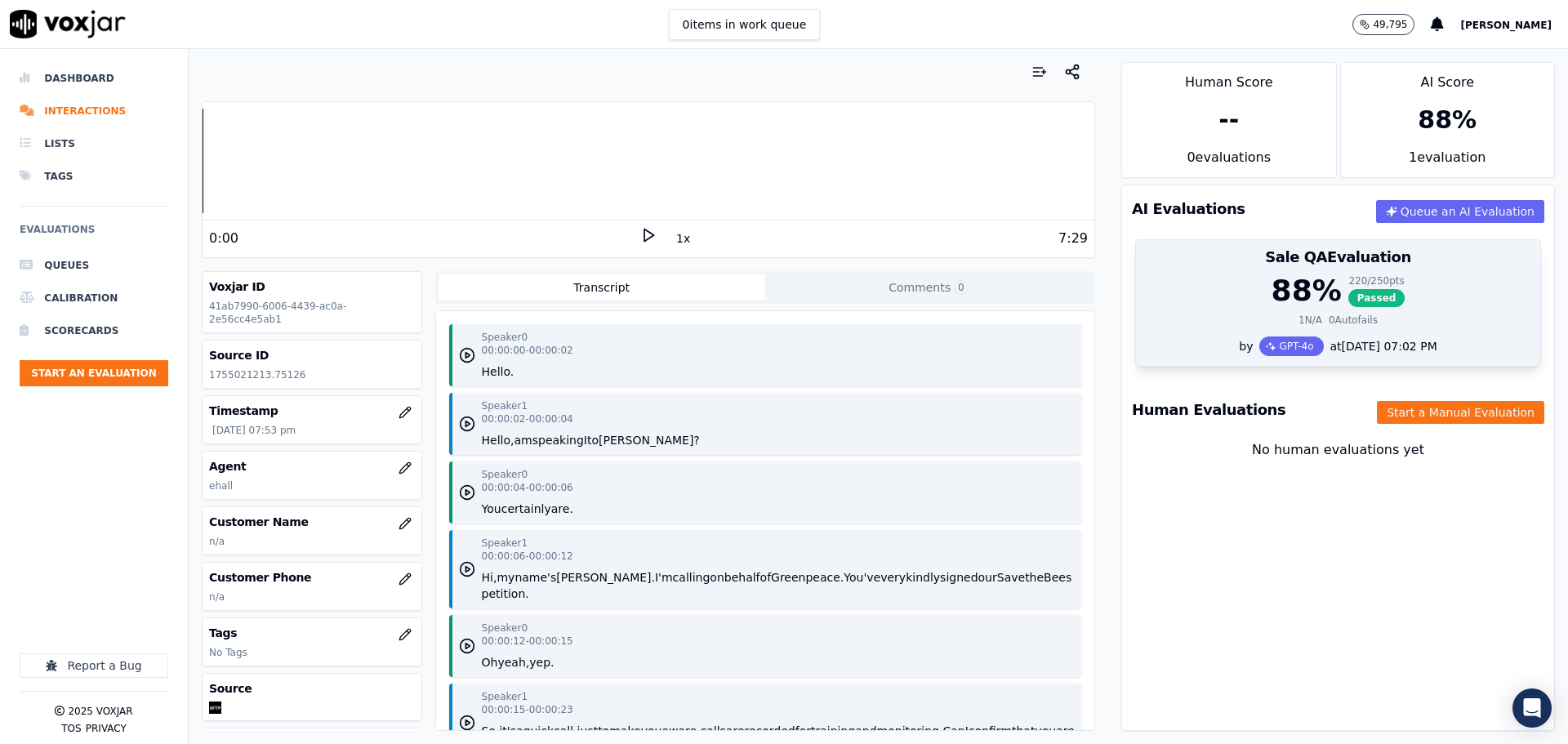
click at [1428, 324] on div "1 N/A 0 Autofails" at bounding box center [1337, 320] width 384 height 13
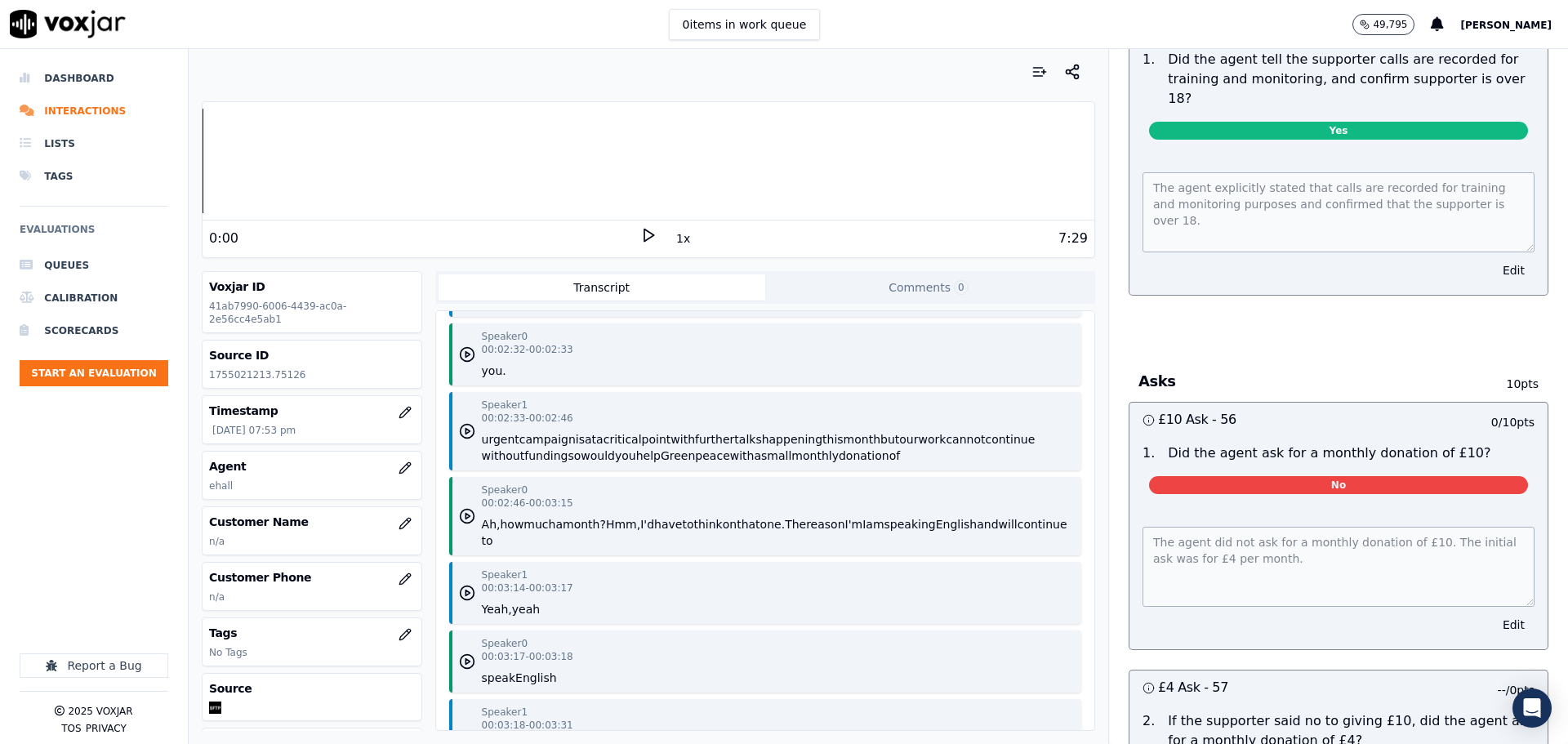
scroll to position [2286, 0]
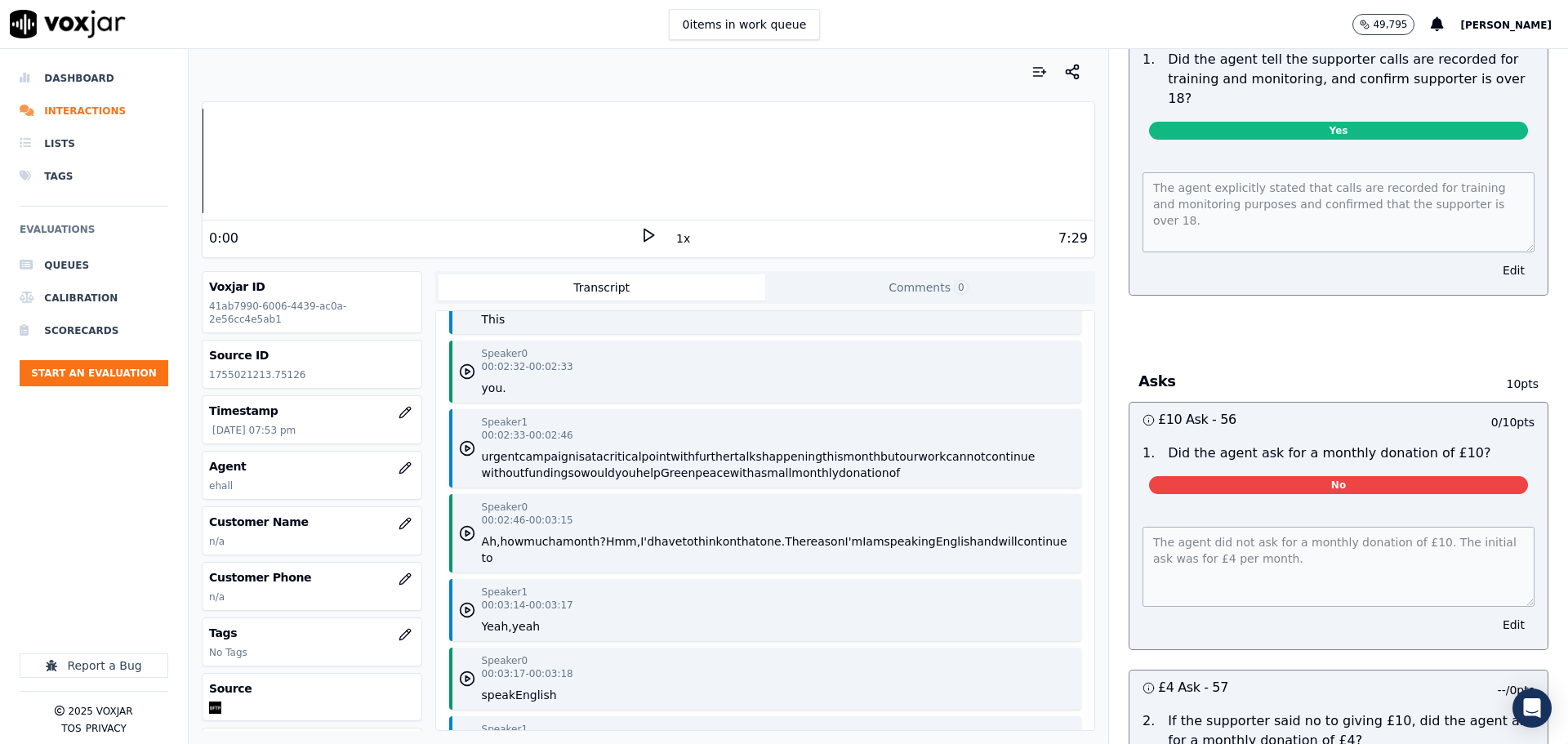
click at [651, 467] on button "help" at bounding box center [648, 473] width 25 height 16
click at [852, 476] on button "donation" at bounding box center [864, 473] width 50 height 16
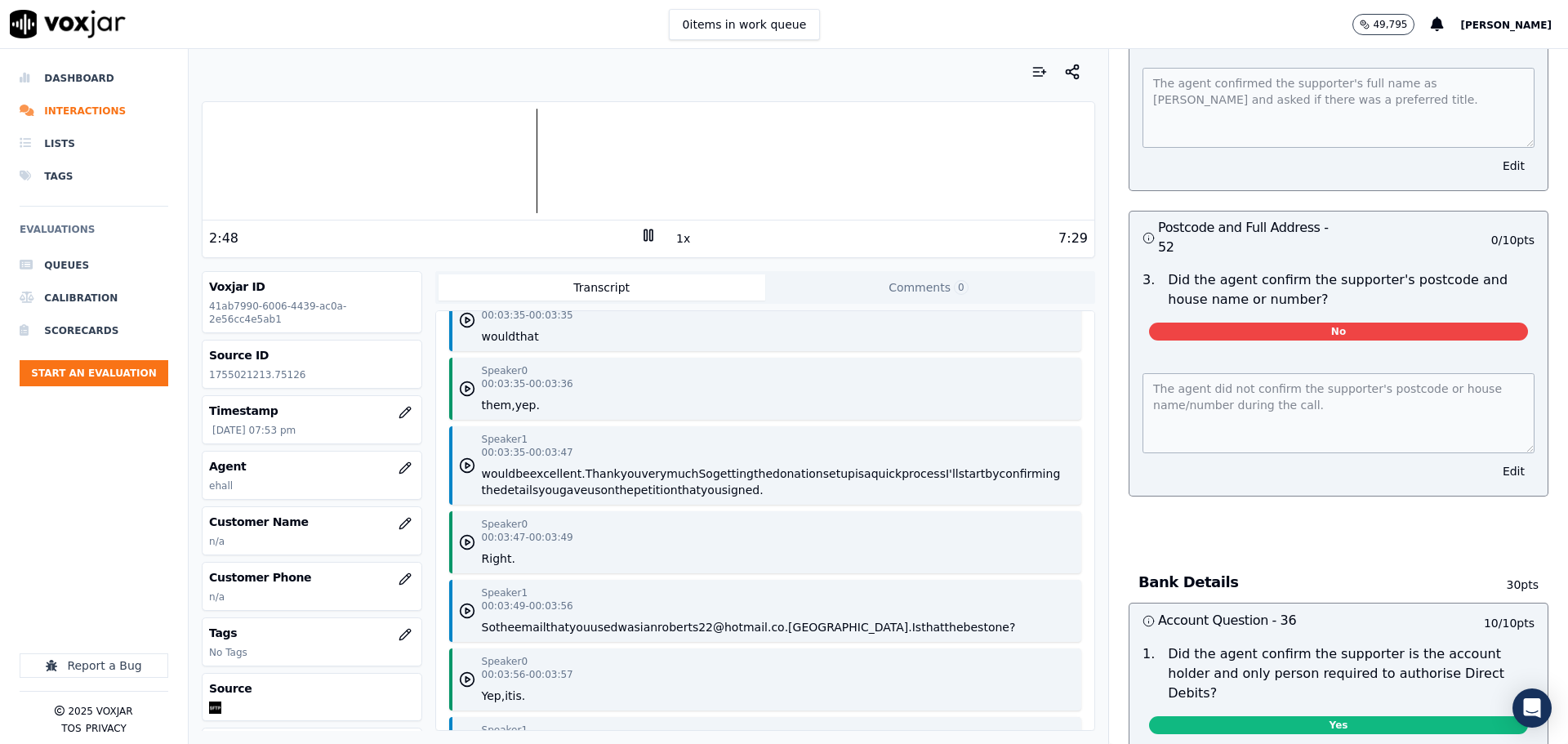
scroll to position [3838, 0]
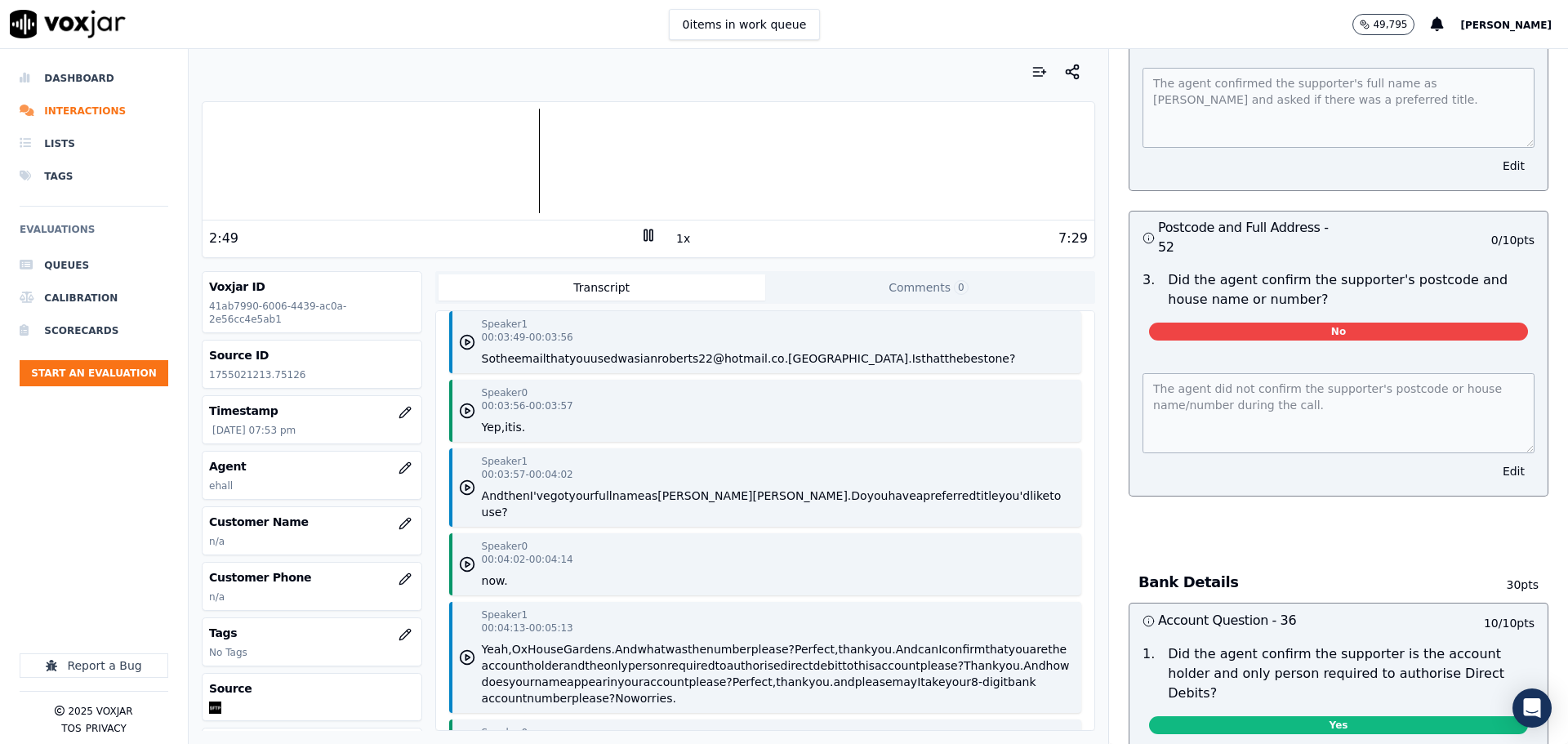
click at [923, 493] on button "preferred" at bounding box center [949, 495] width 53 height 16
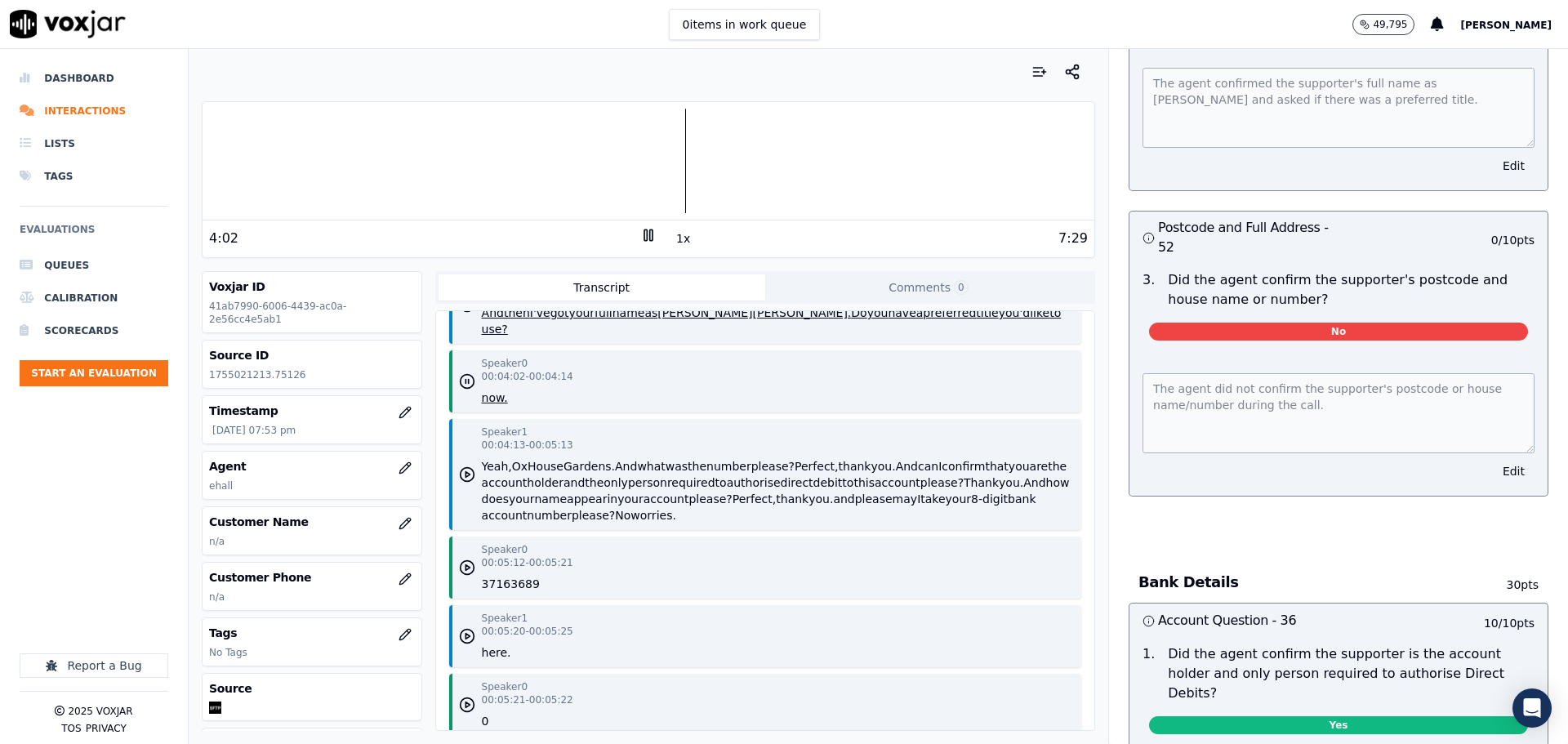
scroll to position [4001, 0]
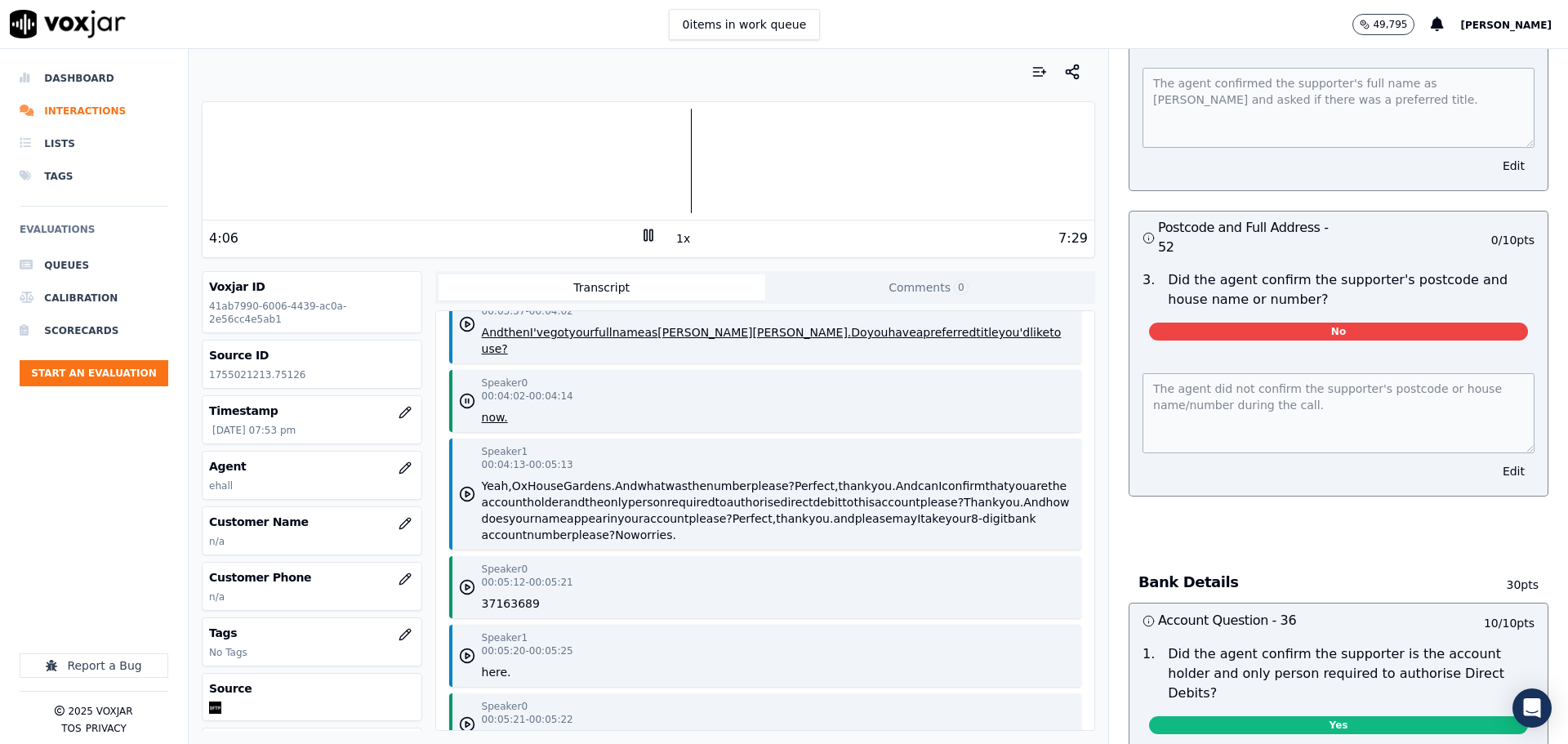
click at [637, 477] on button "what" at bounding box center [650, 485] width 28 height 16
